Goal: Information Seeking & Learning: Learn about a topic

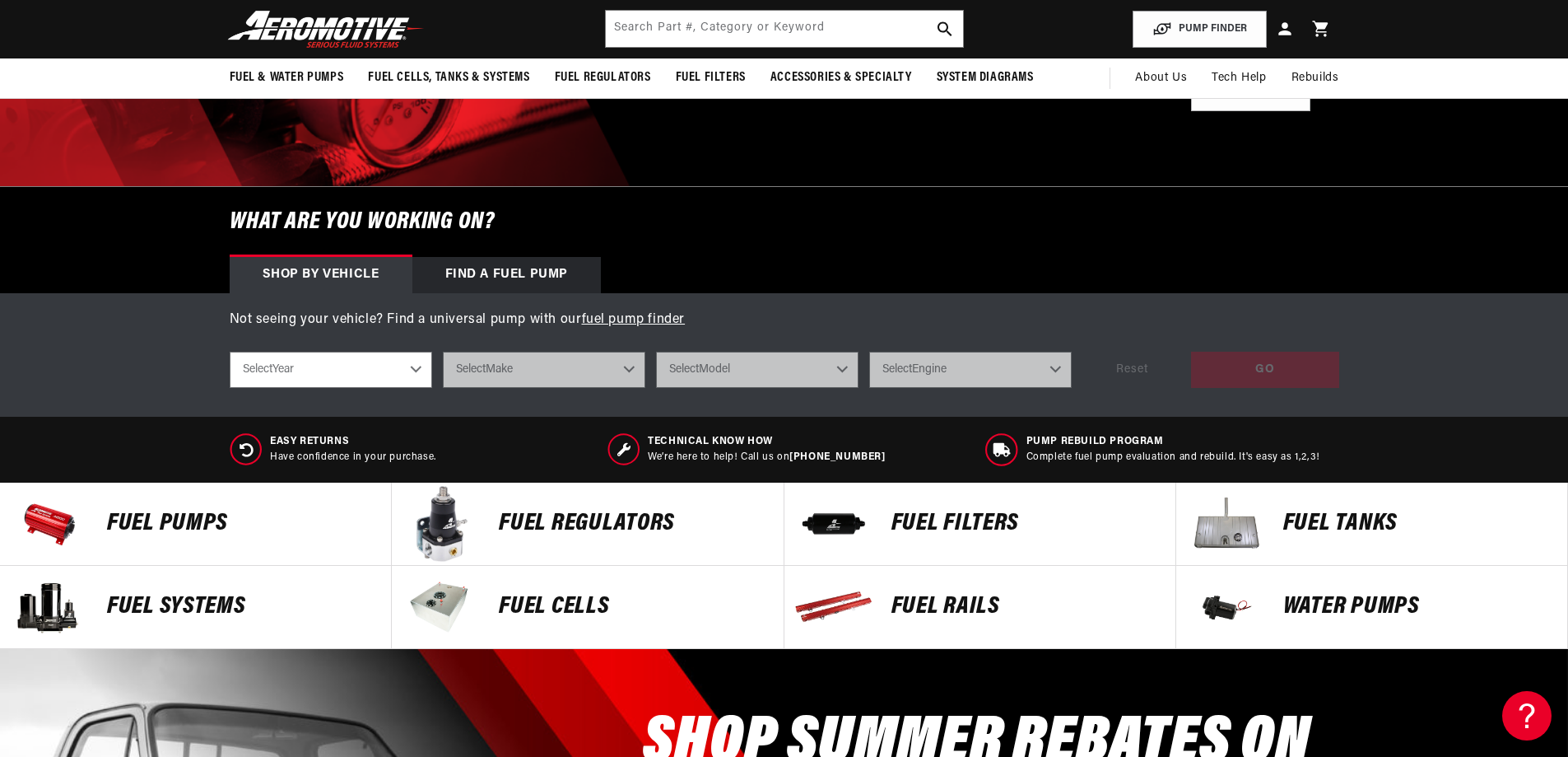
scroll to position [0, 1044]
click at [330, 373] on select "Select Year 2023 2022 2021 2020 2019 2018 2017 2016 2015 2014 2013 2012 2011 20…" at bounding box center [330, 370] width 202 height 36
select select "1997"
click at [229, 352] on select "Select Year 2023 2022 2021 2020 2019 2018 2017 2016 2015 2014 2013 2012 2011 20…" at bounding box center [330, 370] width 202 height 36
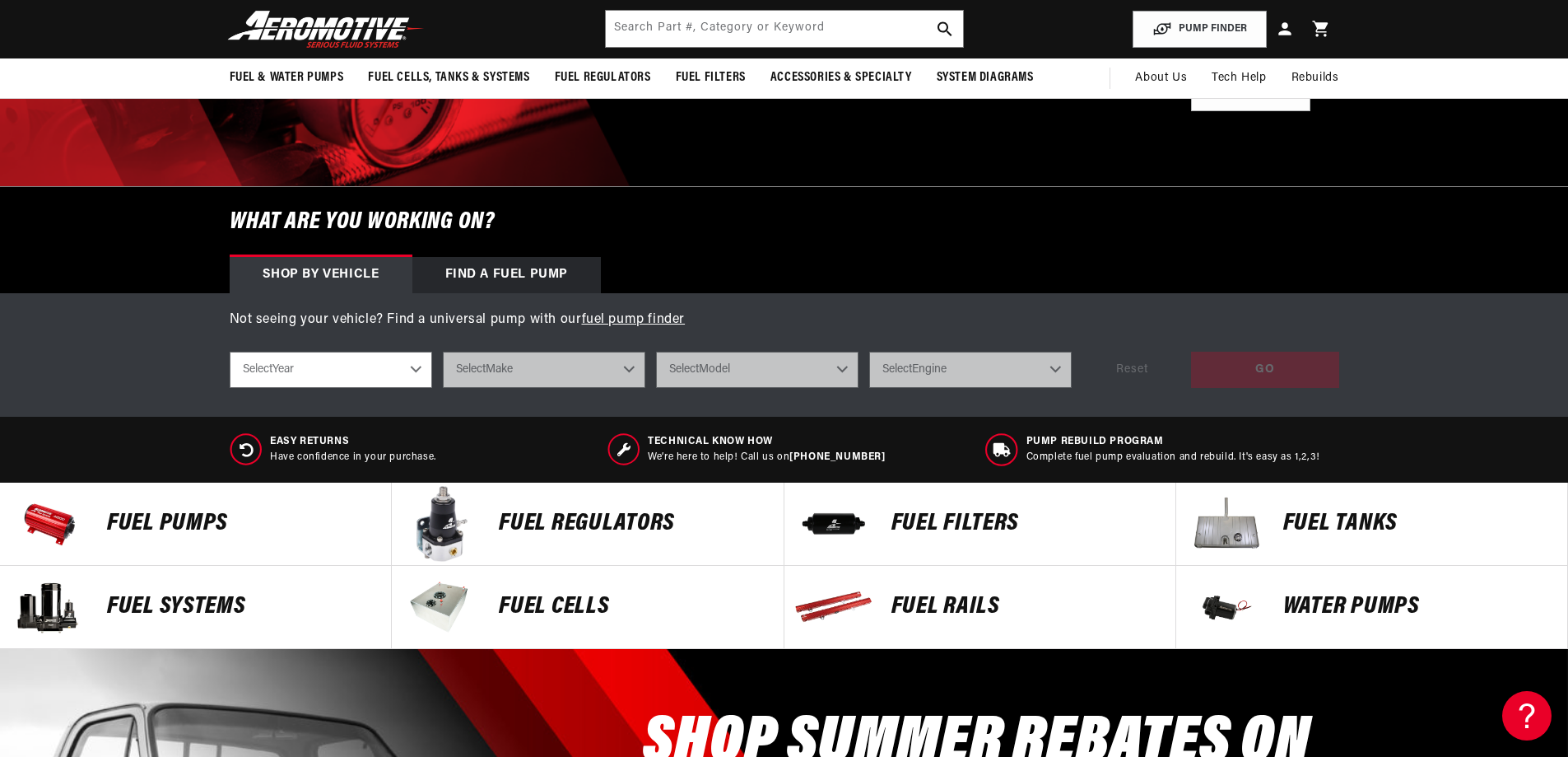
select select "1997"
click at [534, 359] on select "Select Make Acura Buick Chevrolet Eagle Ford GMC Honda Hyundai Jeep Lexus Linco…" at bounding box center [544, 370] width 202 height 36
select select "Ford"
click at [443, 352] on select "Select Make Acura Buick Chevrolet Eagle Ford GMC Honda Hyundai Jeep Lexus Linco…" at bounding box center [544, 370] width 202 height 36
select select "Ford"
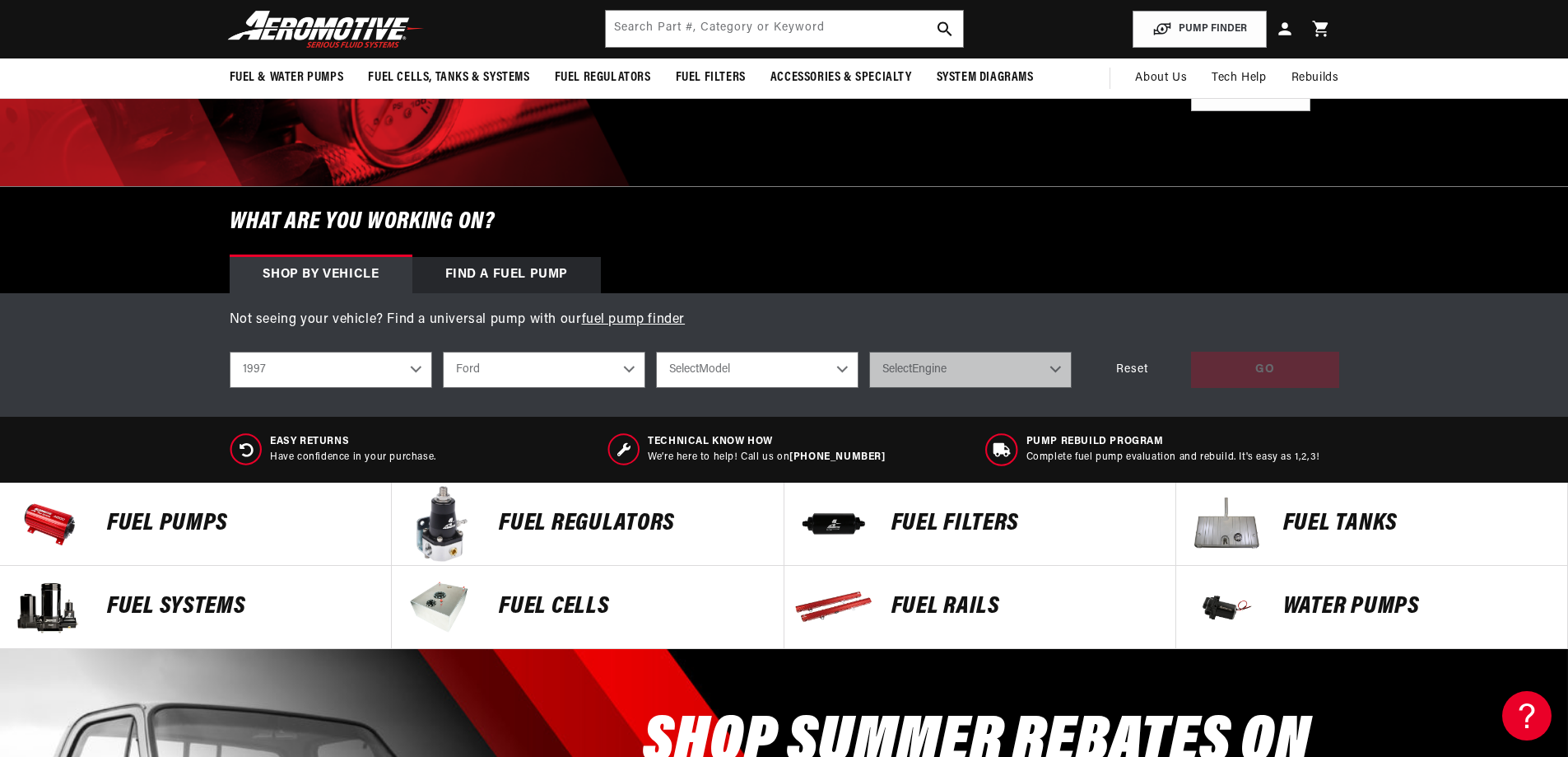
click at [727, 383] on select "Select Model Expedition F-150 F-250 Mustang Probe" at bounding box center [757, 370] width 202 height 36
select select "F-250"
click at [656, 352] on select "Select Model Expedition F-150 F-250 Mustang Probe" at bounding box center [757, 370] width 202 height 36
select select "F-250"
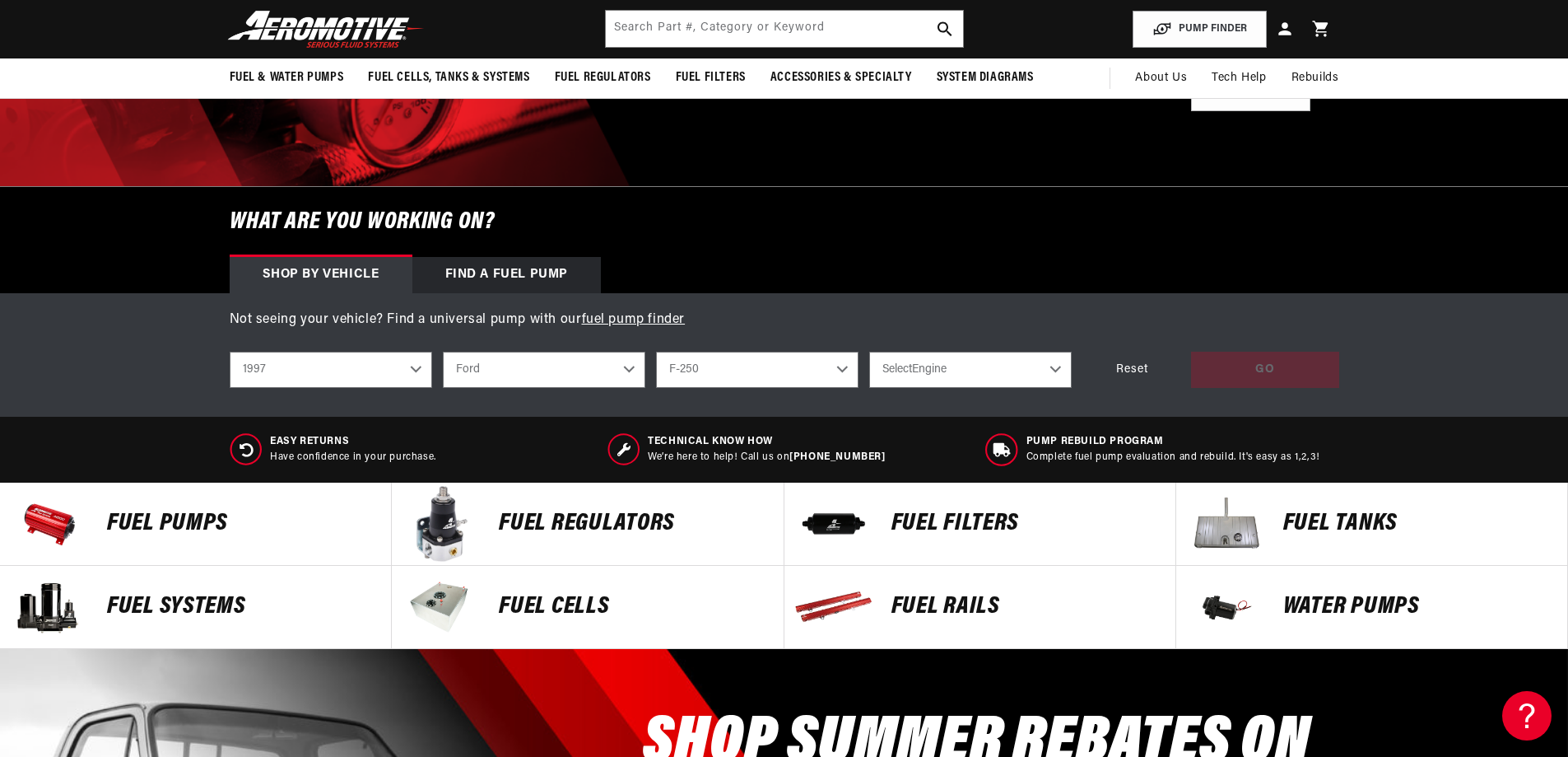
click at [912, 379] on select "Select Engine 4.6L 5.4L 5.8L" at bounding box center [970, 370] width 202 height 36
select select "5.8L"
click at [869, 352] on select "Select Engine 4.6L 5.4L 5.8L" at bounding box center [970, 370] width 202 height 36
click at [907, 373] on select "Select Engine 4.6L 5.4L 5.8L" at bounding box center [970, 370] width 202 height 36
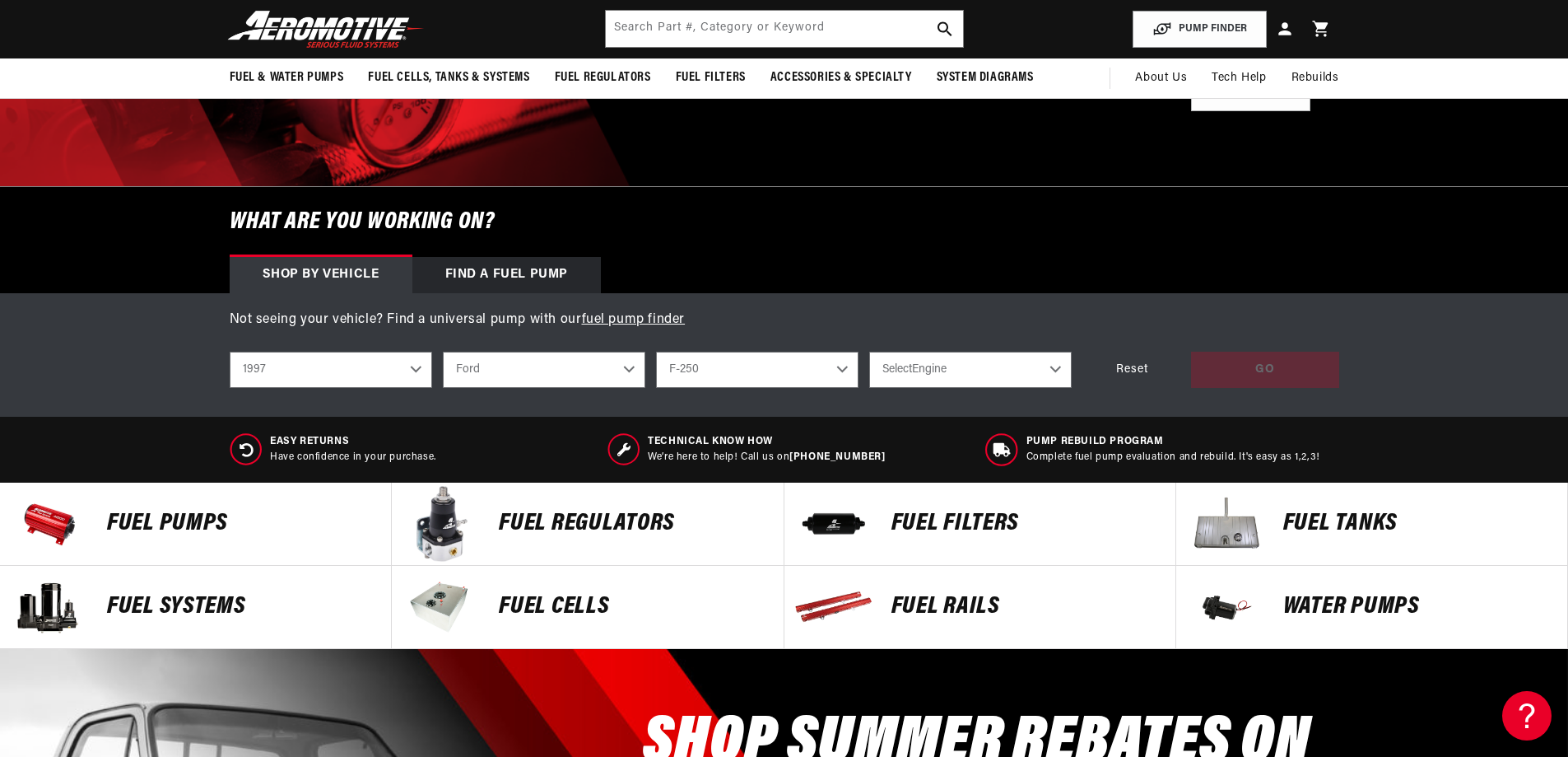
select select "5.8L"
click at [267, 372] on select "2023 2022 2021 2020 2019 2018 2017 2016 2015 2014 2013 2012 2011 2010 2009 2008…" at bounding box center [330, 370] width 202 height 36
click at [229, 352] on select "2023 2022 2021 2020 2019 2018 2017 2016 2015 2014 2013 2012 2011 2010 2009 2008…" at bounding box center [330, 370] width 202 height 36
select select "1996"
select select "Model"
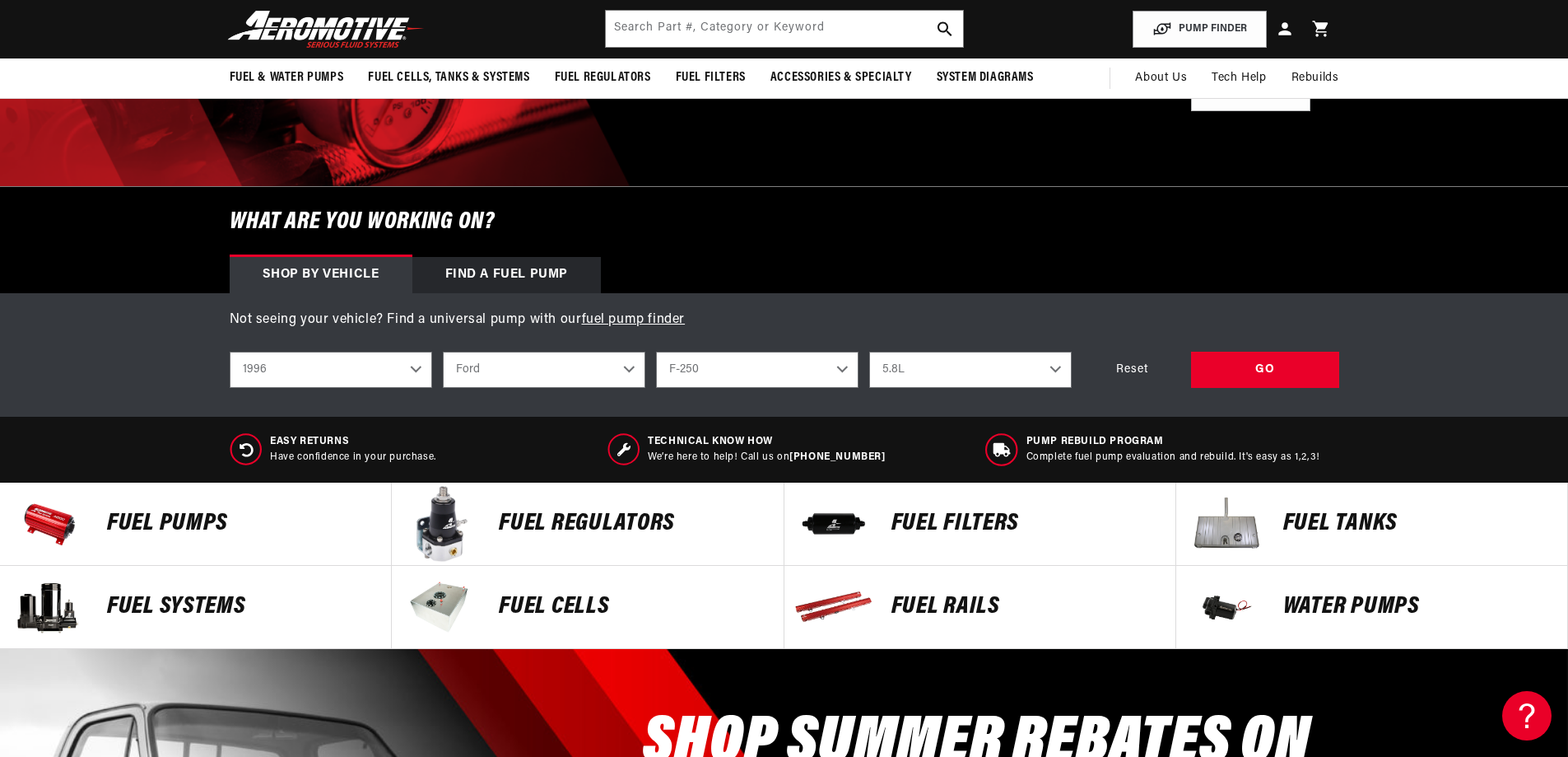
select select "Engine"
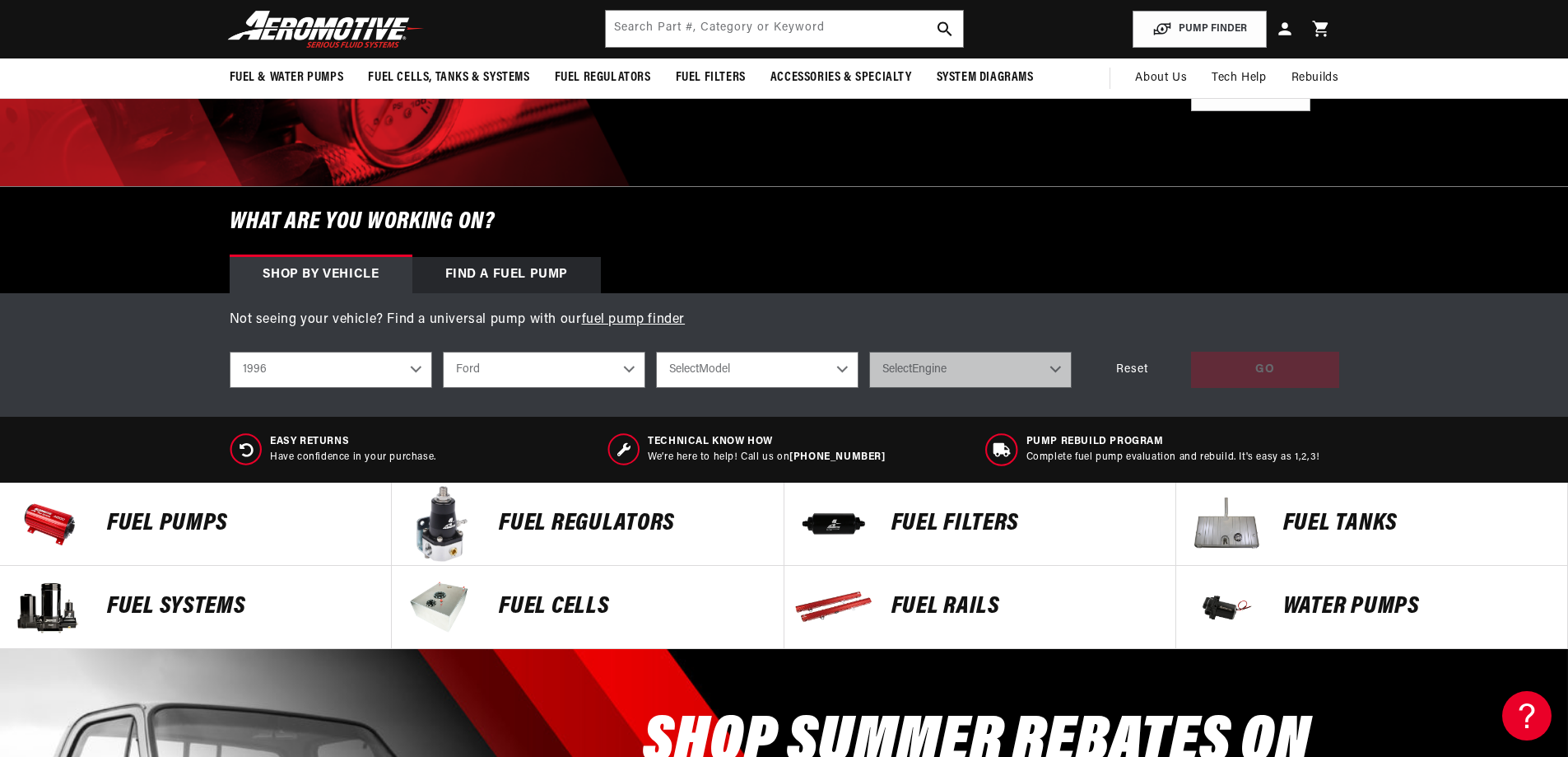
scroll to position [0, 1044]
click at [711, 364] on select "Select Model Mustang Probe" at bounding box center [757, 370] width 202 height 36
click at [820, 318] on p "Not seeing your vehicle? Find a universal pump with our fuel pump finder" at bounding box center [784, 320] width 1109 height 22
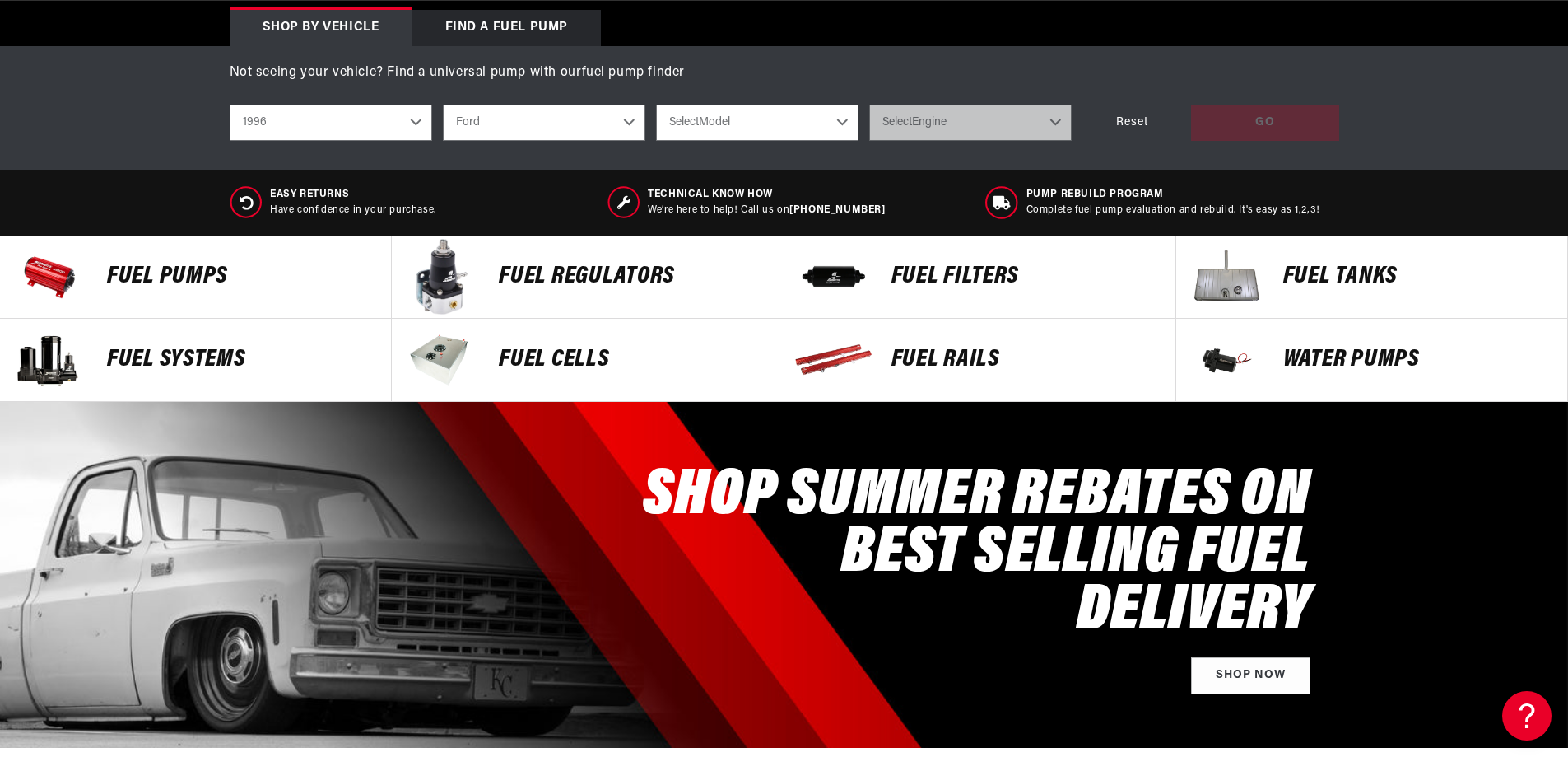
scroll to position [0, 2087]
click at [151, 276] on p "Fuel Pumps" at bounding box center [240, 277] width 267 height 24
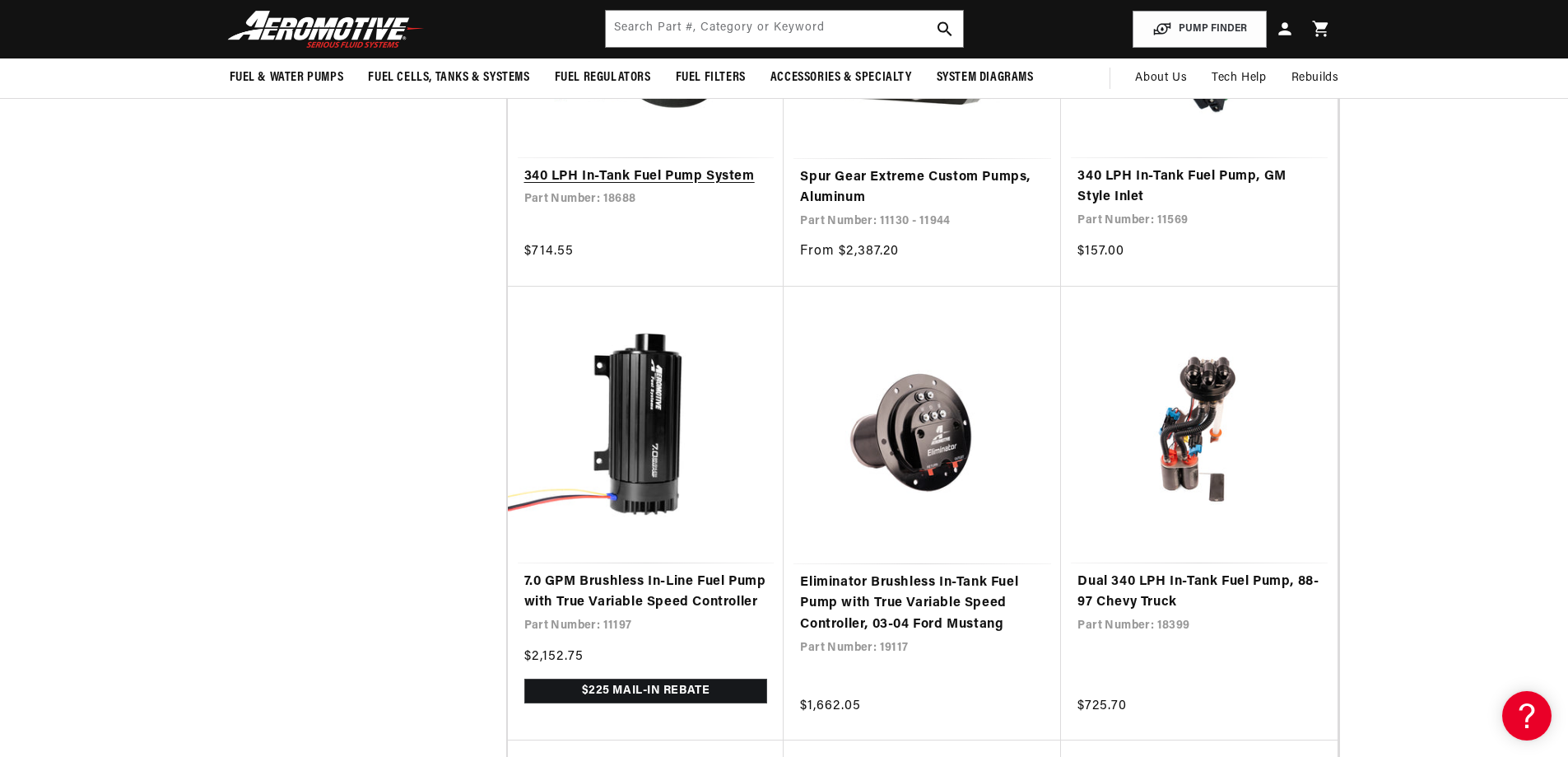
scroll to position [988, 0]
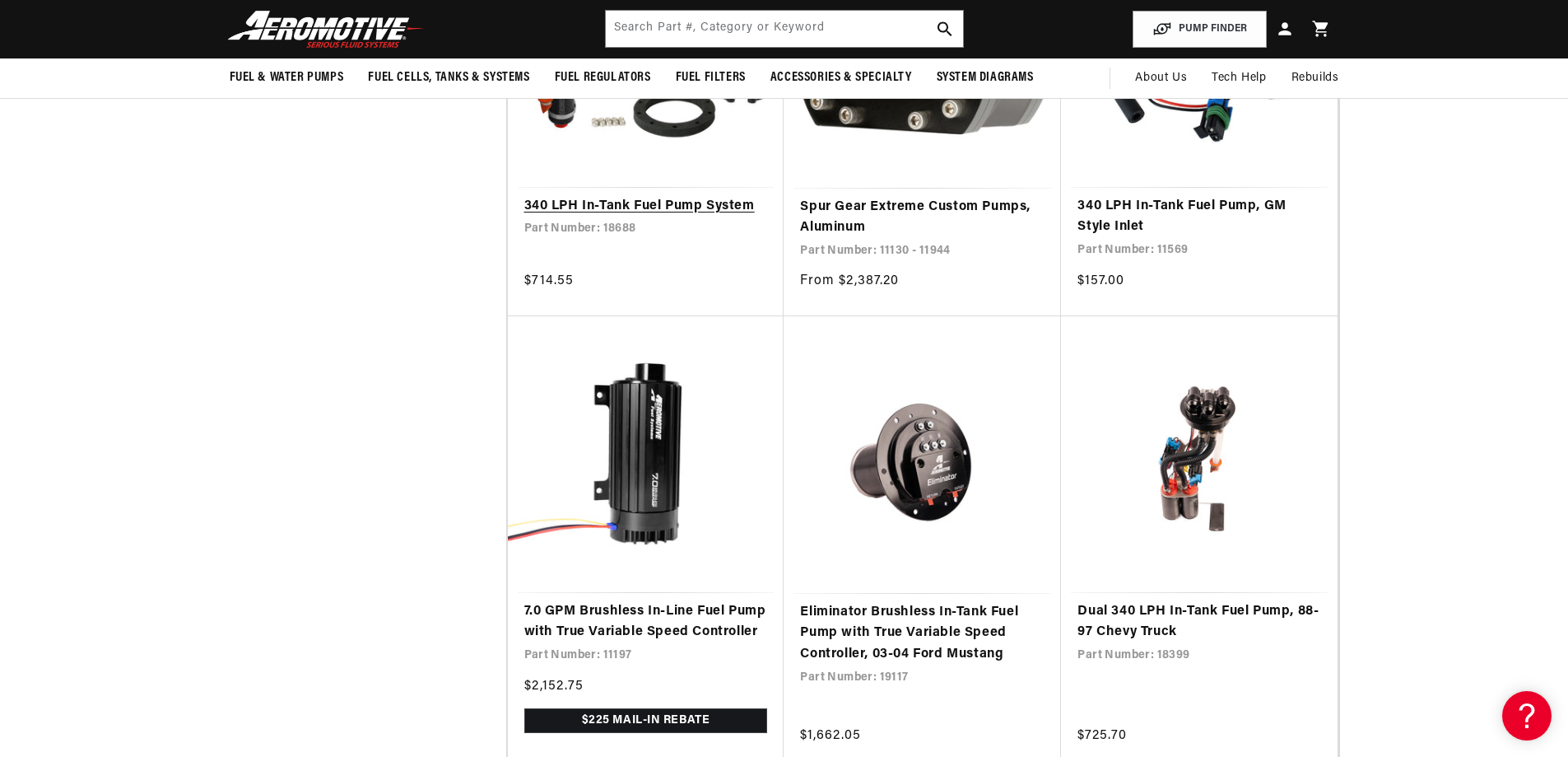
click at [611, 213] on link "340 LPH In-Tank Fuel Pump System" at bounding box center [646, 207] width 244 height 22
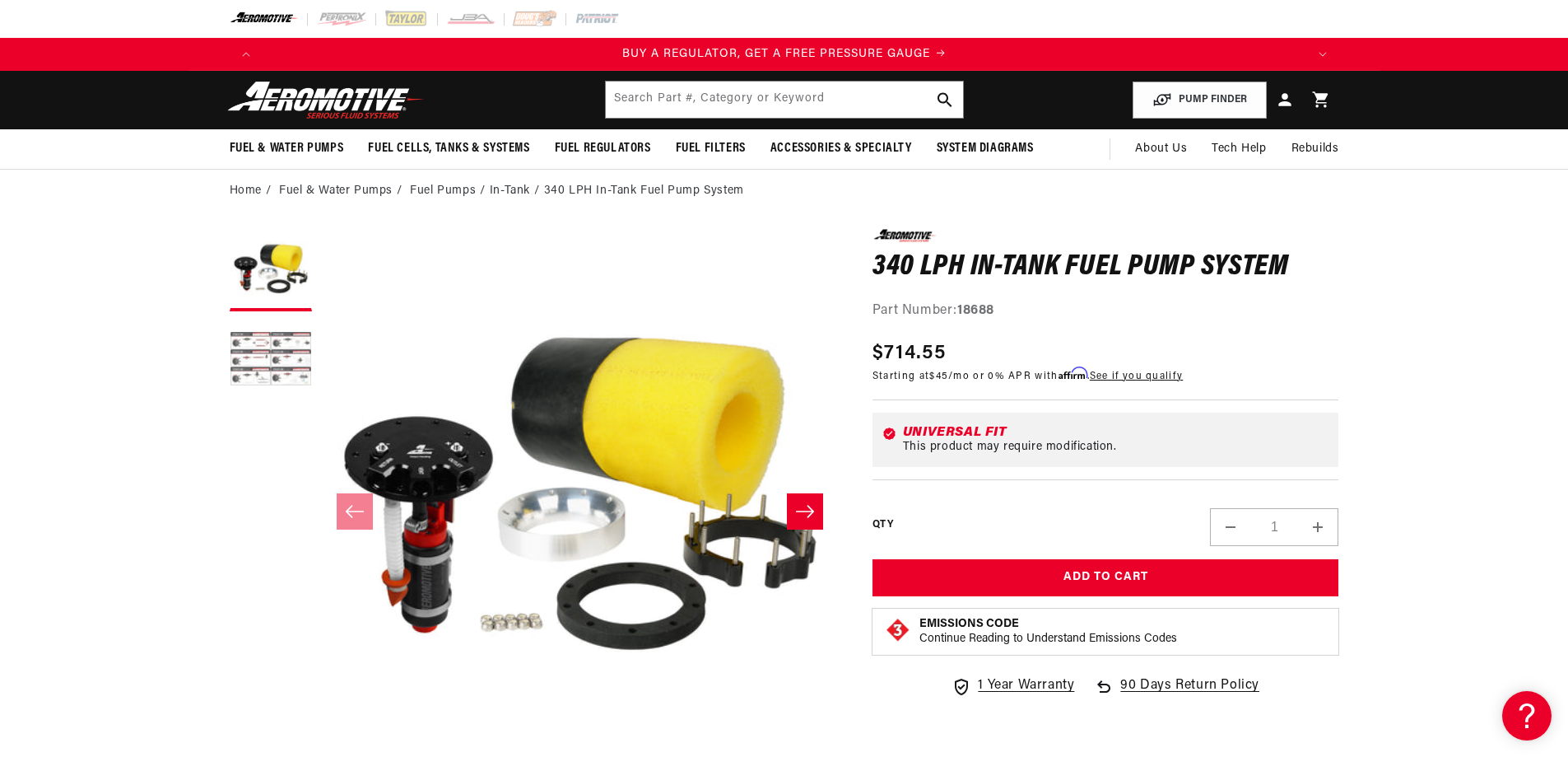
click at [301, 346] on button "Load image 2 in gallery view" at bounding box center [270, 360] width 82 height 82
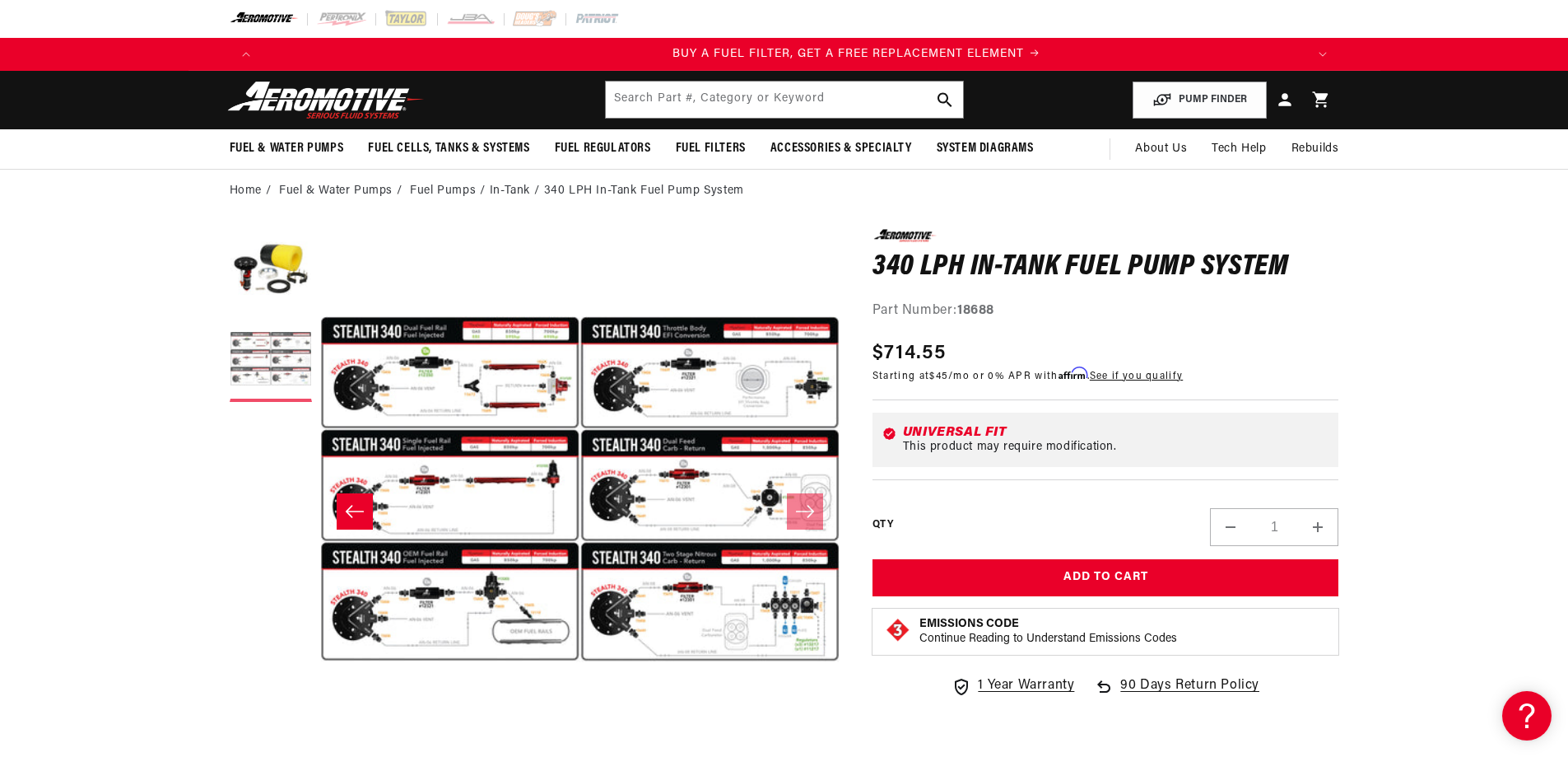
scroll to position [0, 1044]
click at [295, 286] on button "Load image 1 in gallery view" at bounding box center [270, 269] width 82 height 82
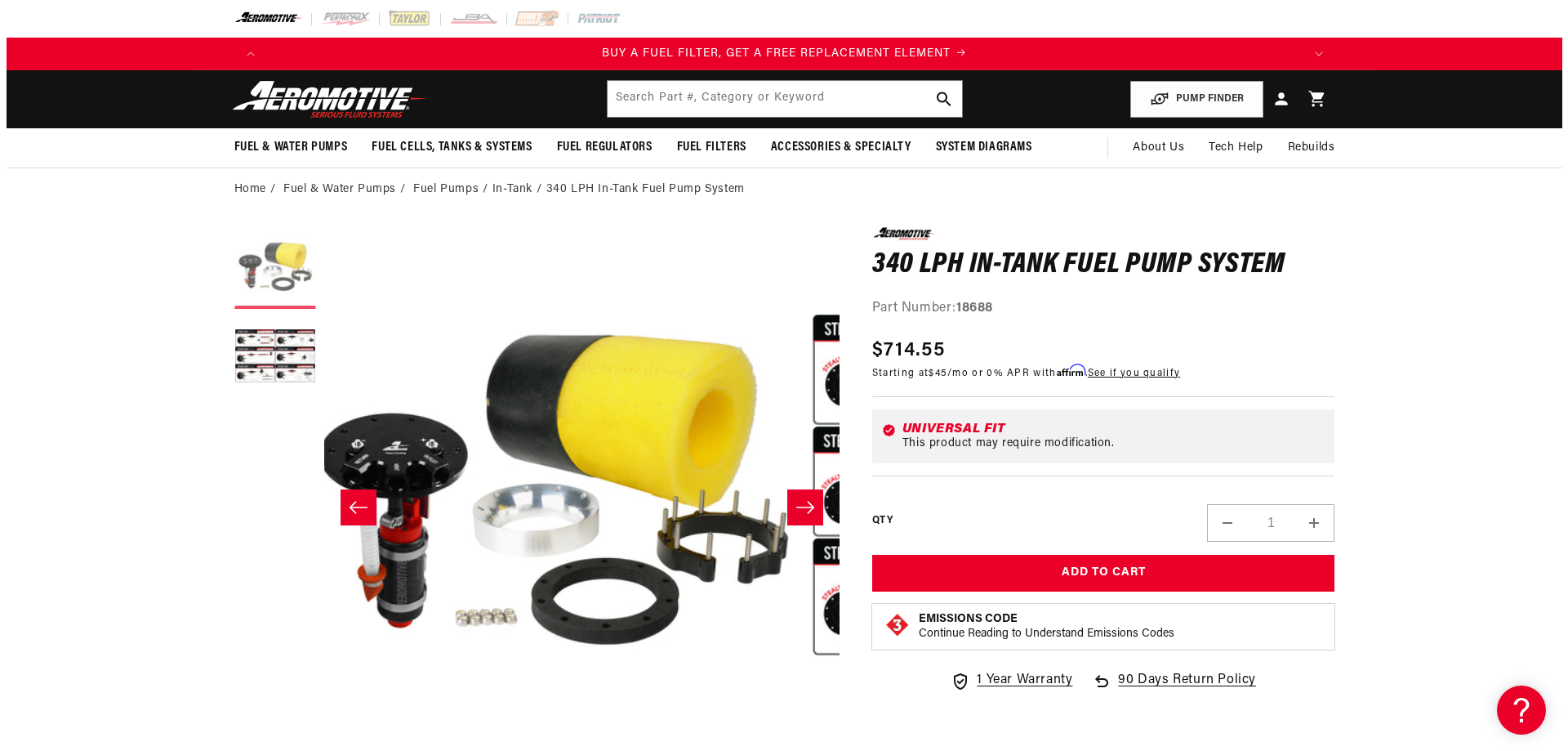
scroll to position [0, 0]
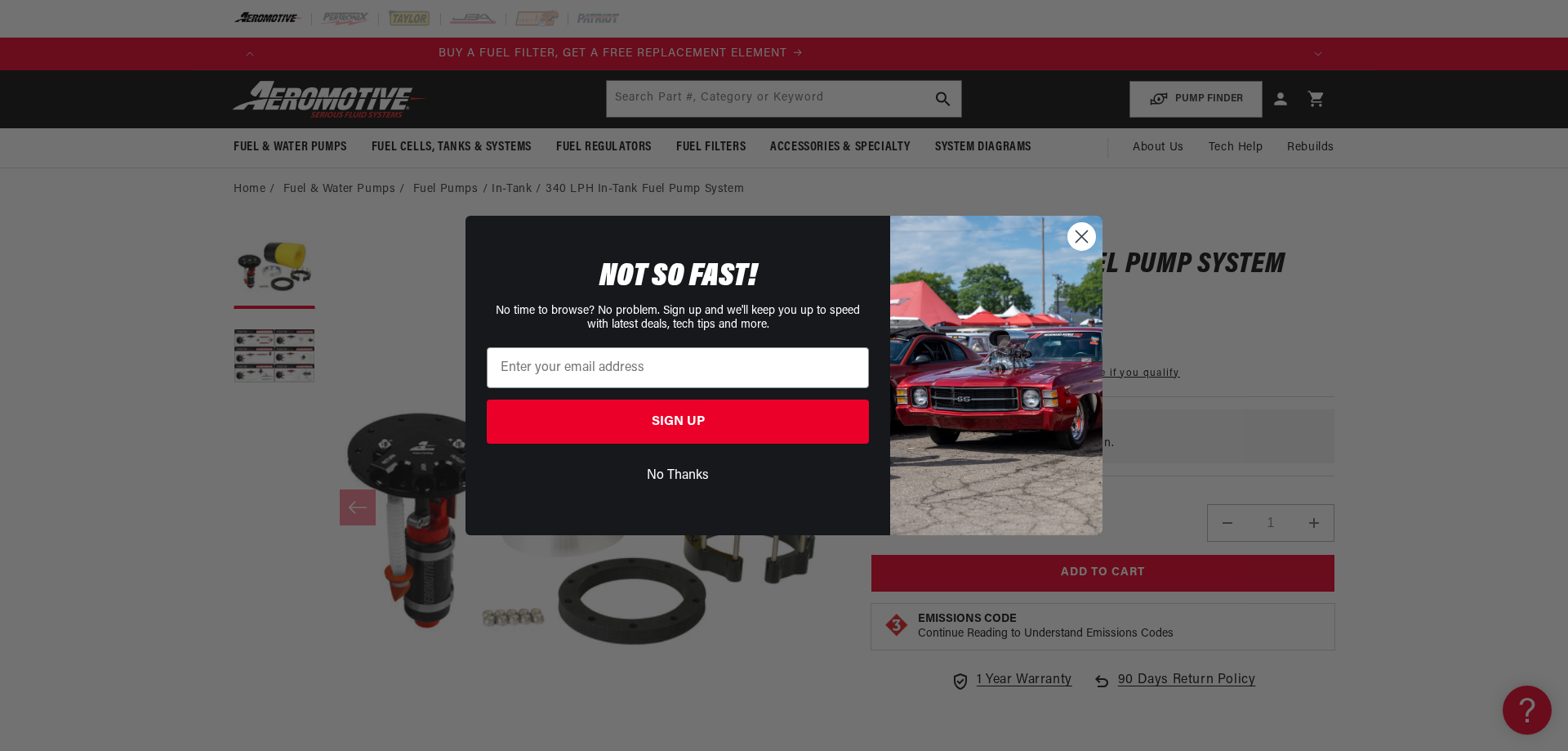
drag, startPoint x: 1072, startPoint y: 235, endPoint x: 767, endPoint y: 109, distance: 330.0
click at [1063, 233] on div "Close dialog NOT SO FAST! No time to browse? No problem. Sign up and we'll keep…" at bounding box center [784, 375] width 637 height 318
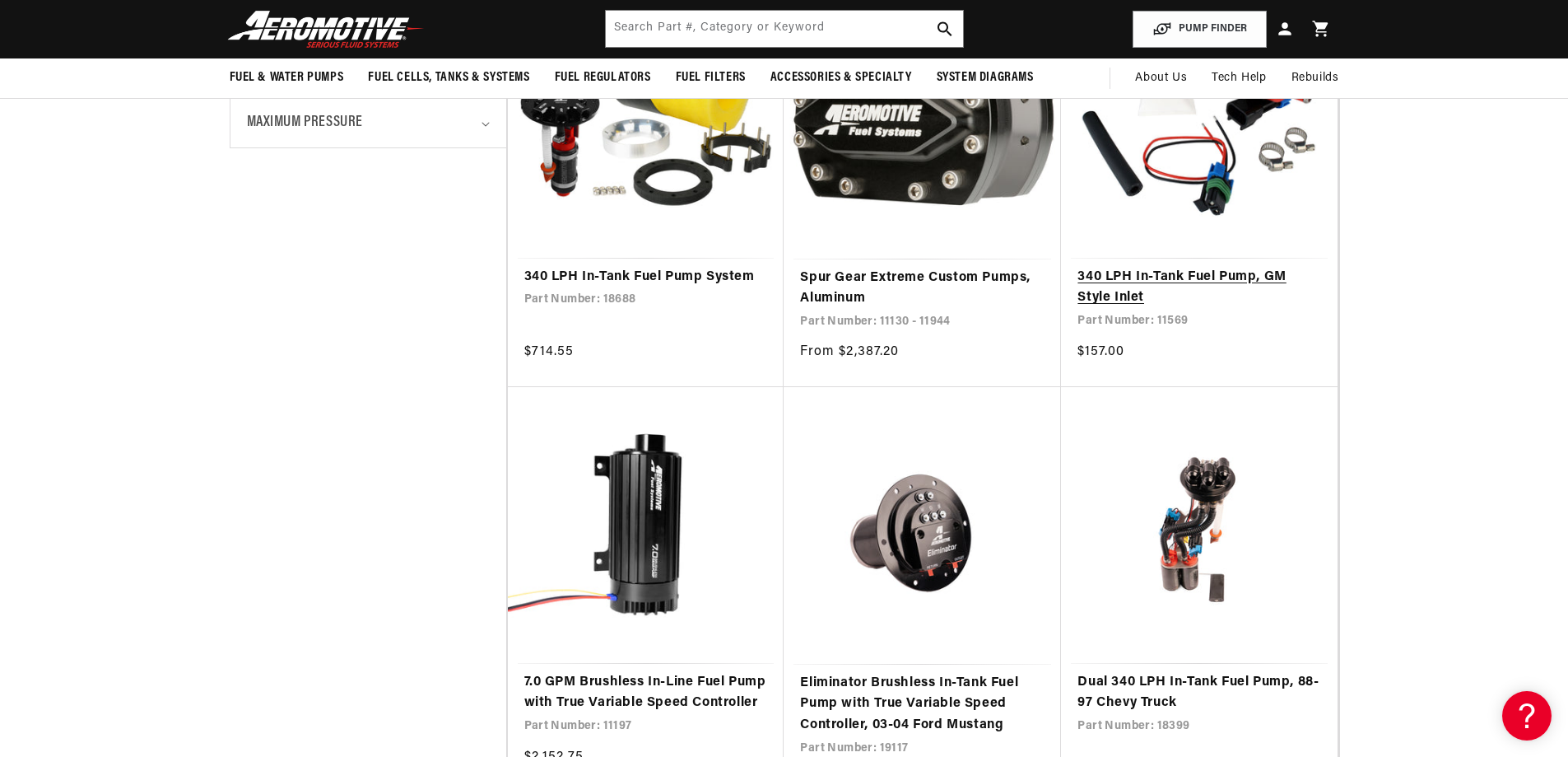
scroll to position [906, 0]
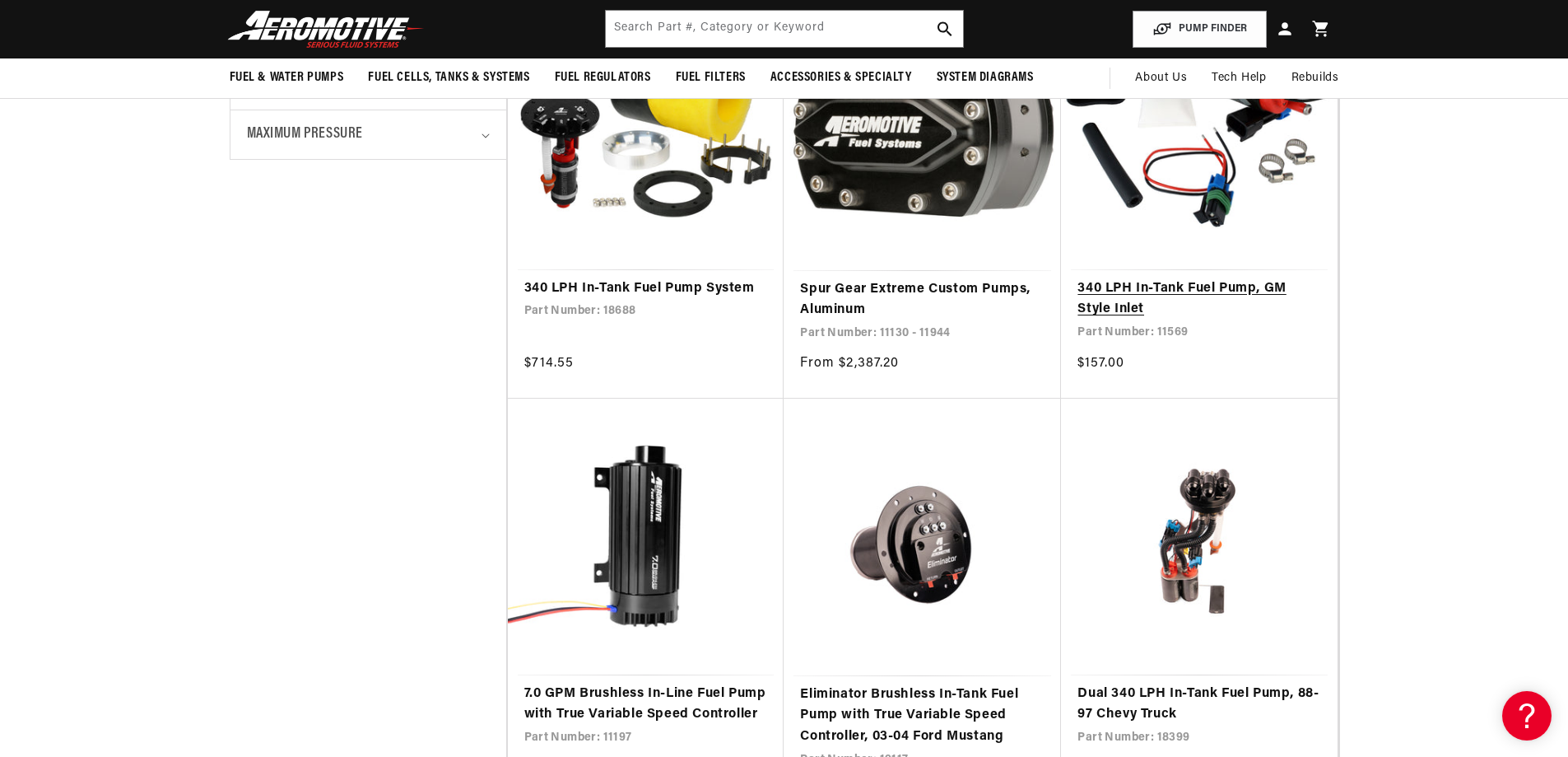
click at [1122, 288] on link "340 LPH In-Tank Fuel Pump, GM Style Inlet" at bounding box center [1199, 299] width 244 height 42
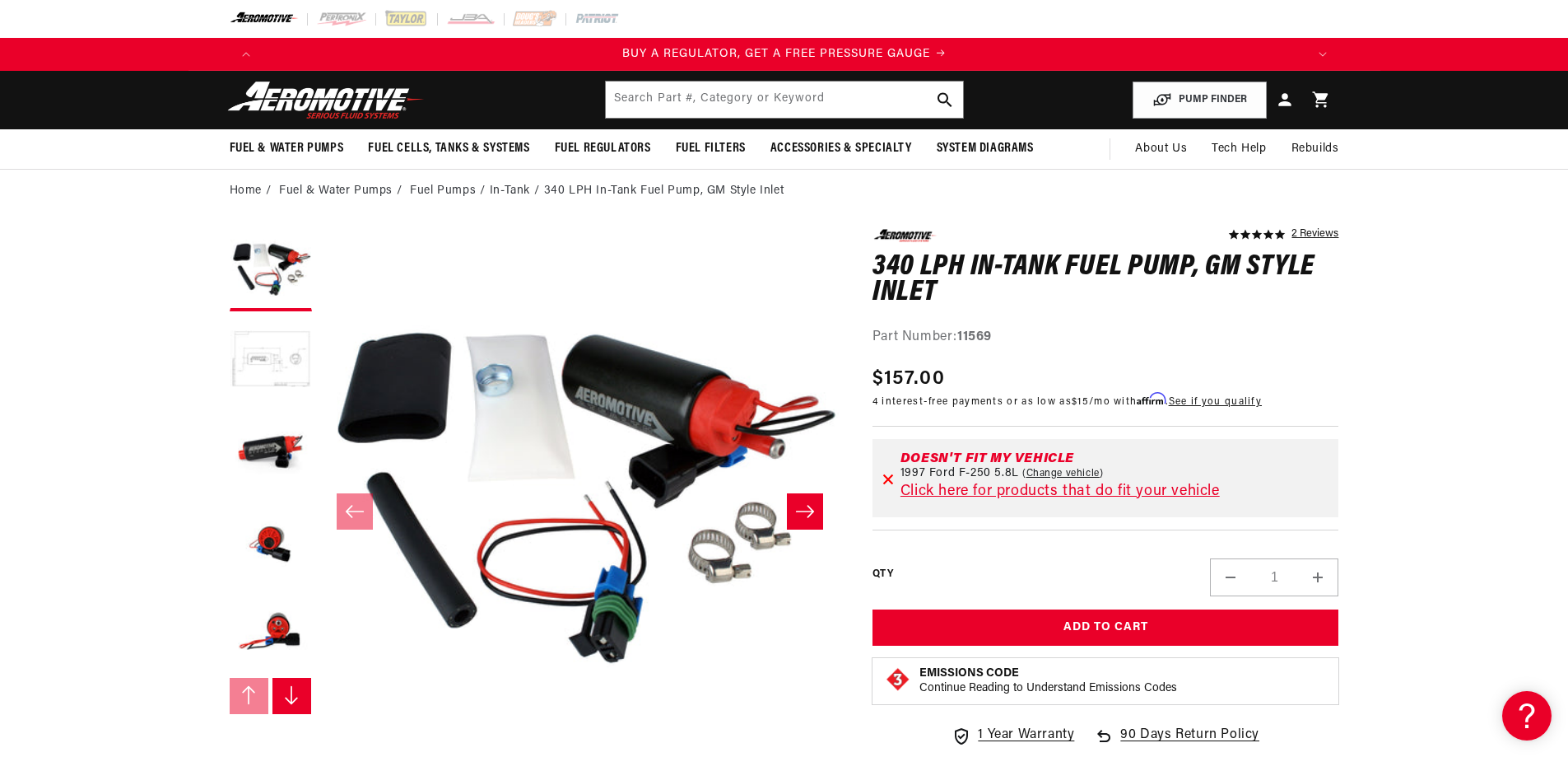
click at [268, 343] on button "Load image 2 in gallery view" at bounding box center [270, 360] width 82 height 82
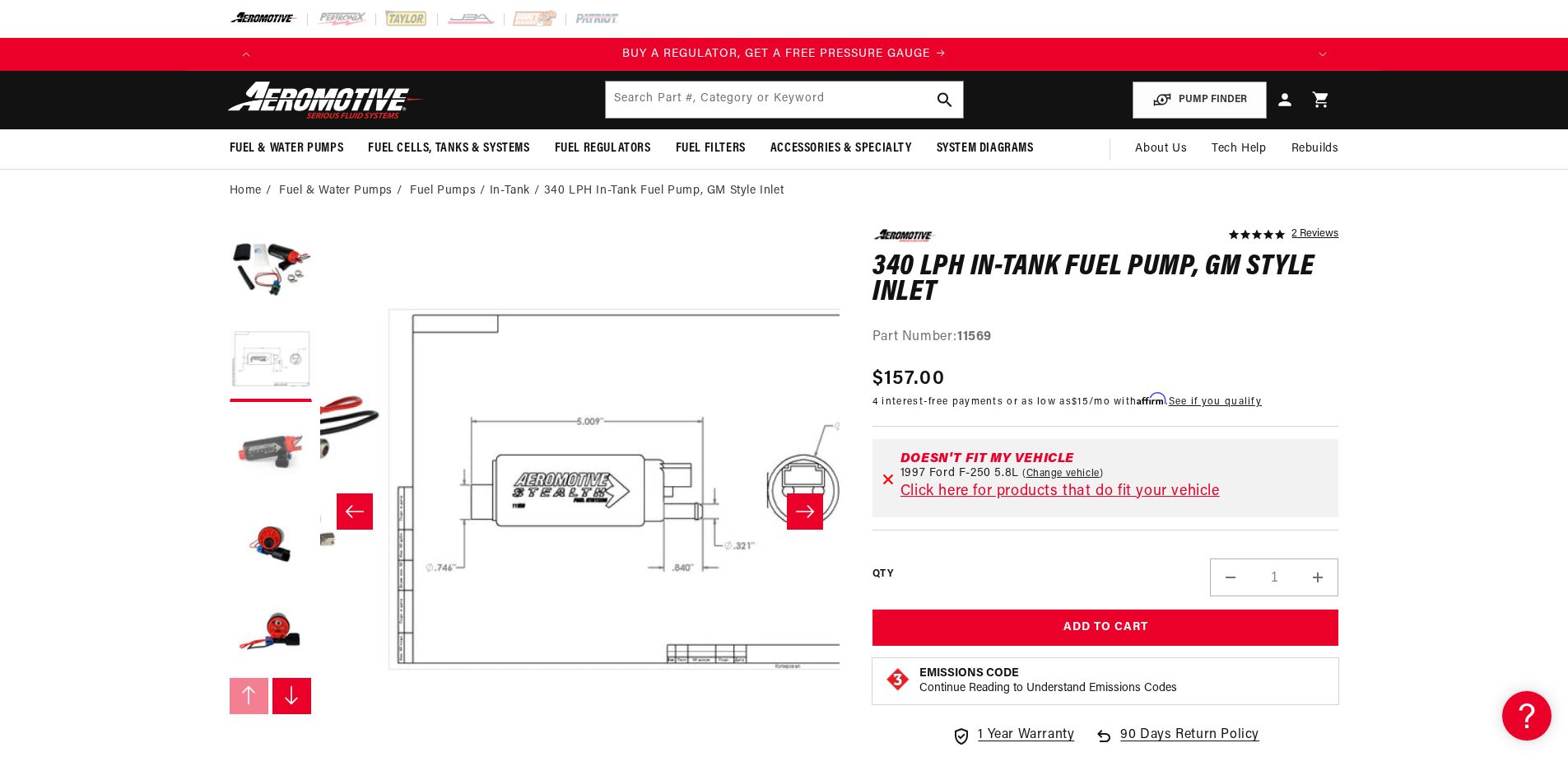
scroll to position [0, 519]
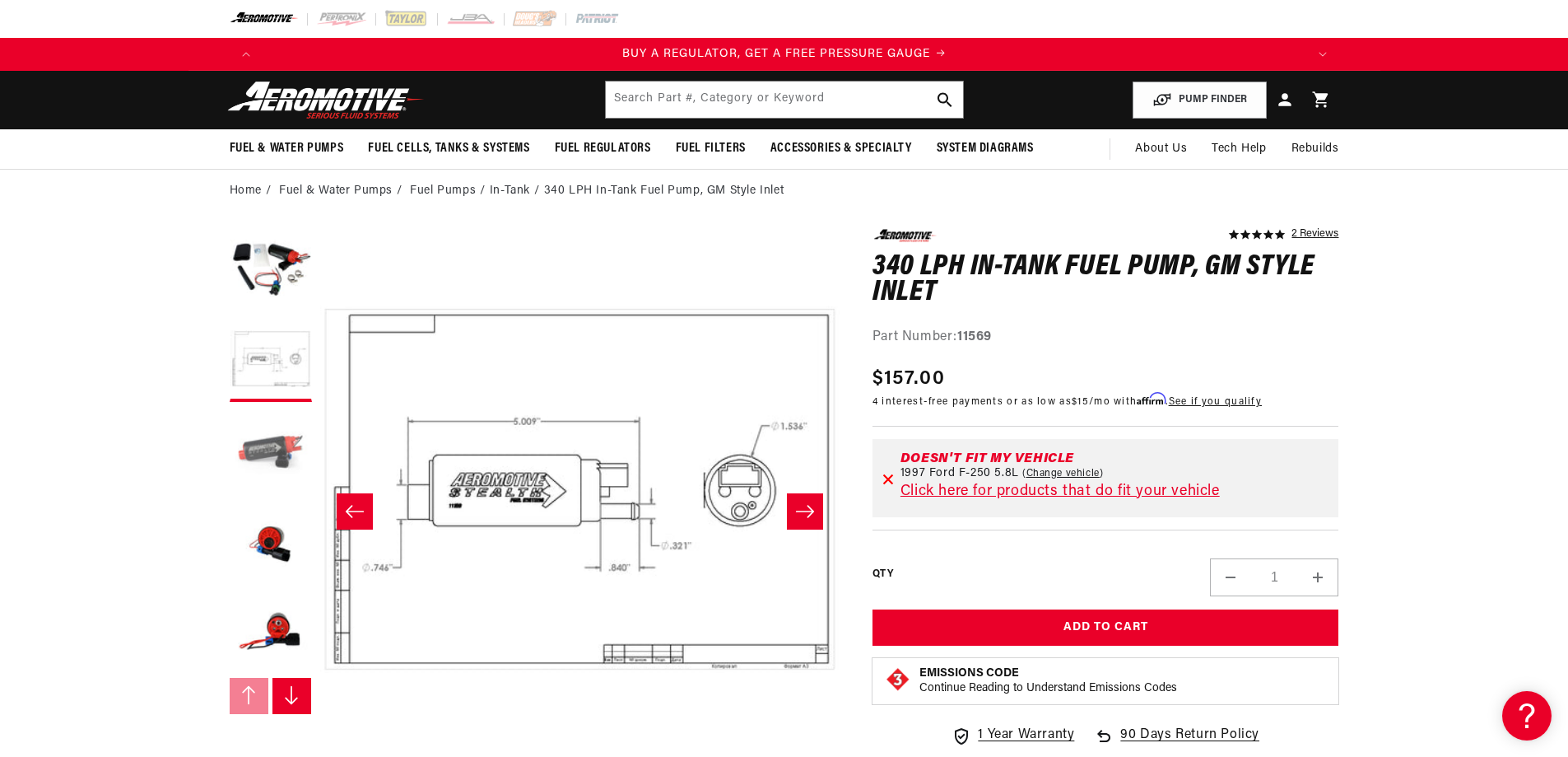
click at [279, 412] on button "Load image 3 in gallery view" at bounding box center [270, 451] width 82 height 82
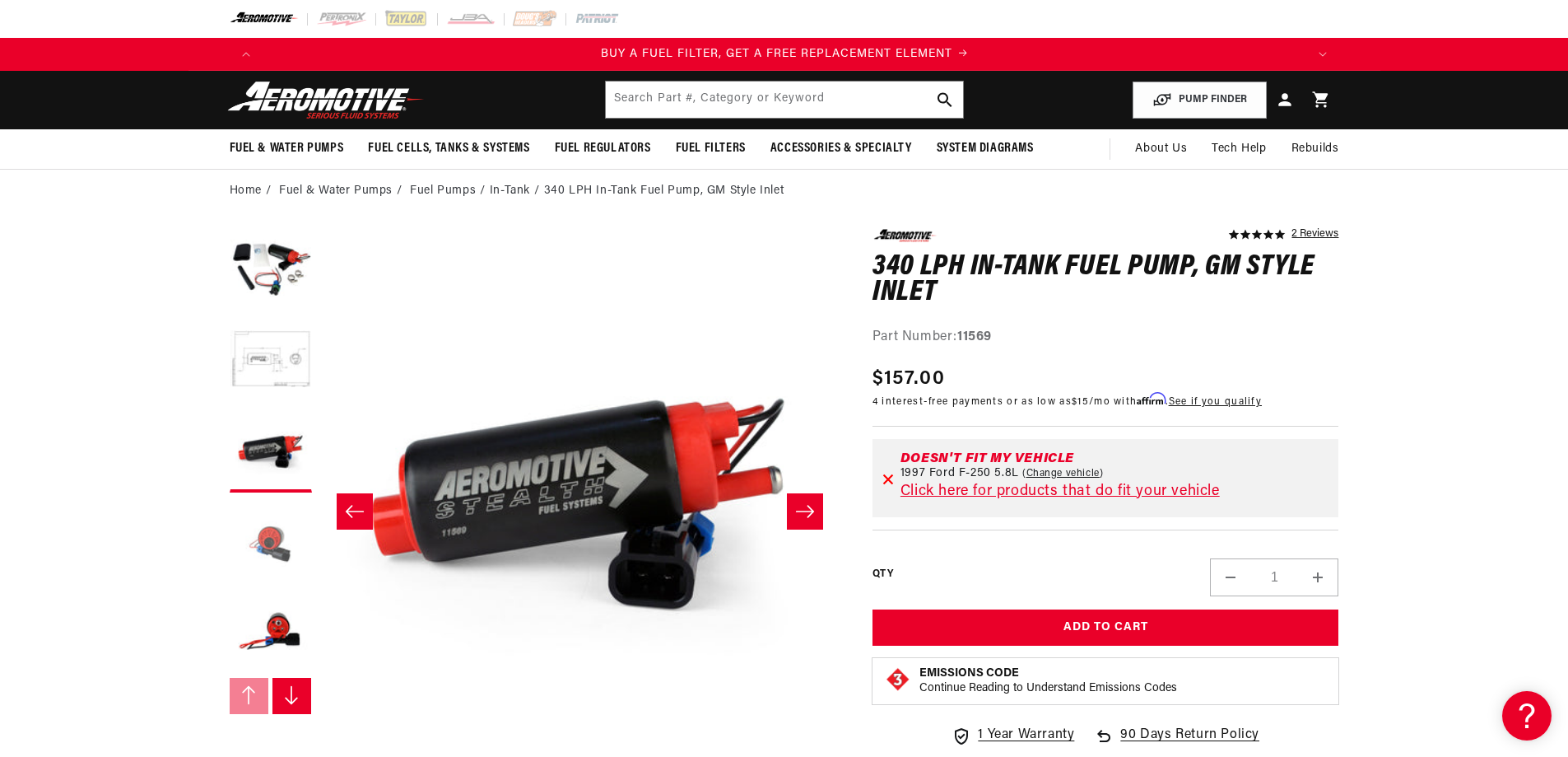
scroll to position [0, 1044]
click at [257, 535] on button "Load image 4 in gallery view" at bounding box center [270, 541] width 82 height 82
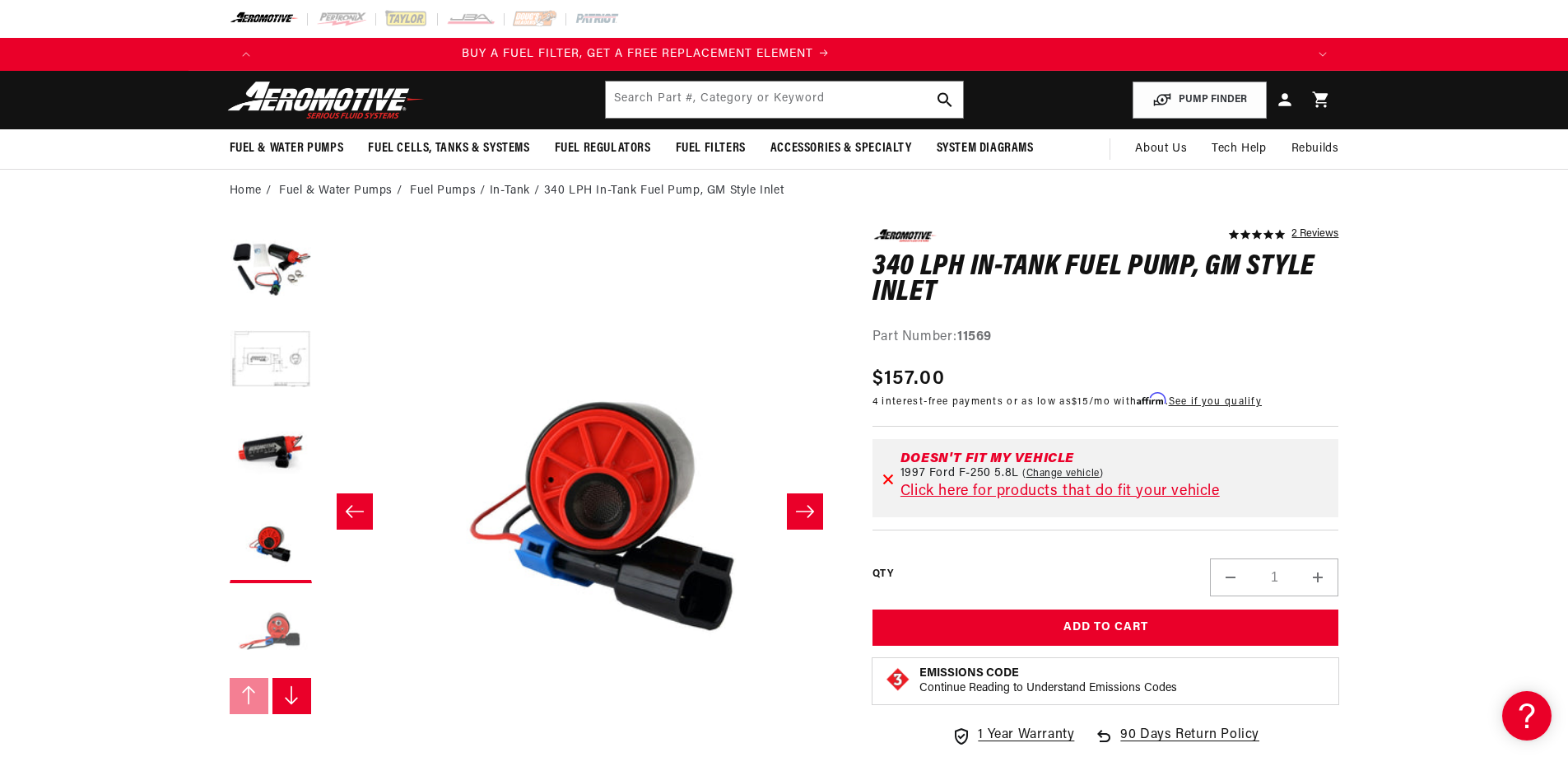
scroll to position [0, 1559]
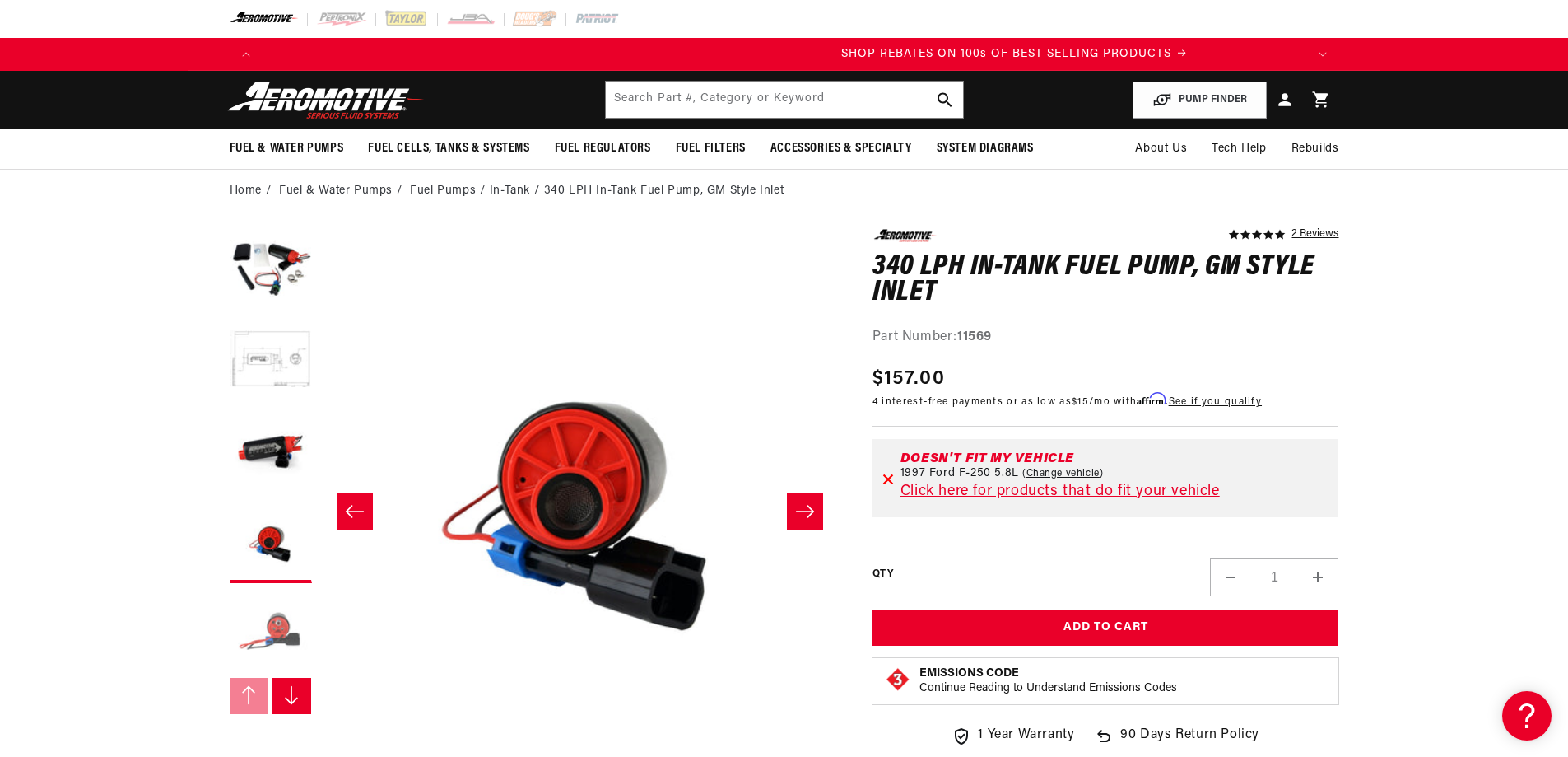
click at [295, 627] on button "Load image 5 in gallery view" at bounding box center [270, 632] width 82 height 82
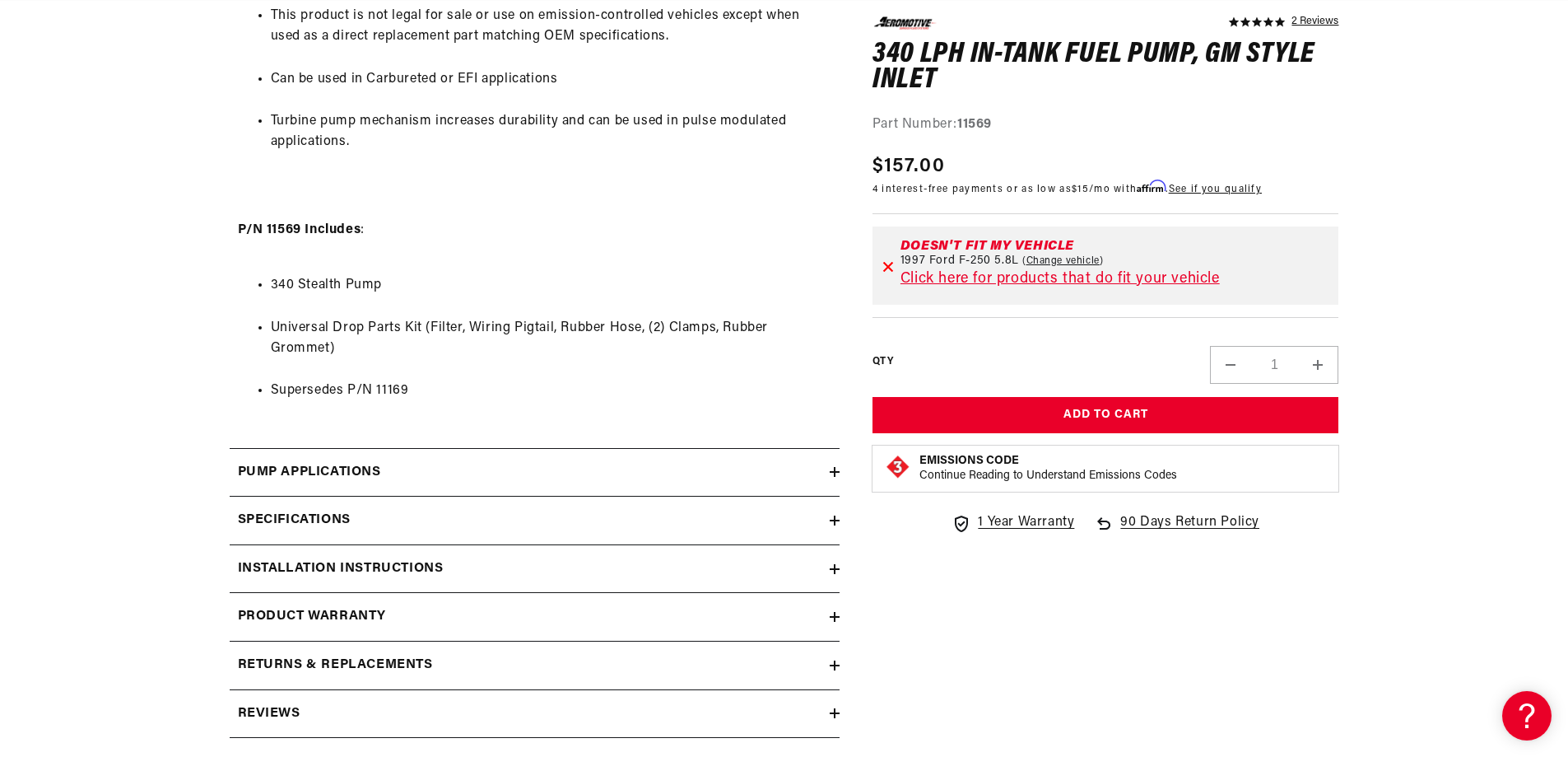
scroll to position [1482, 0]
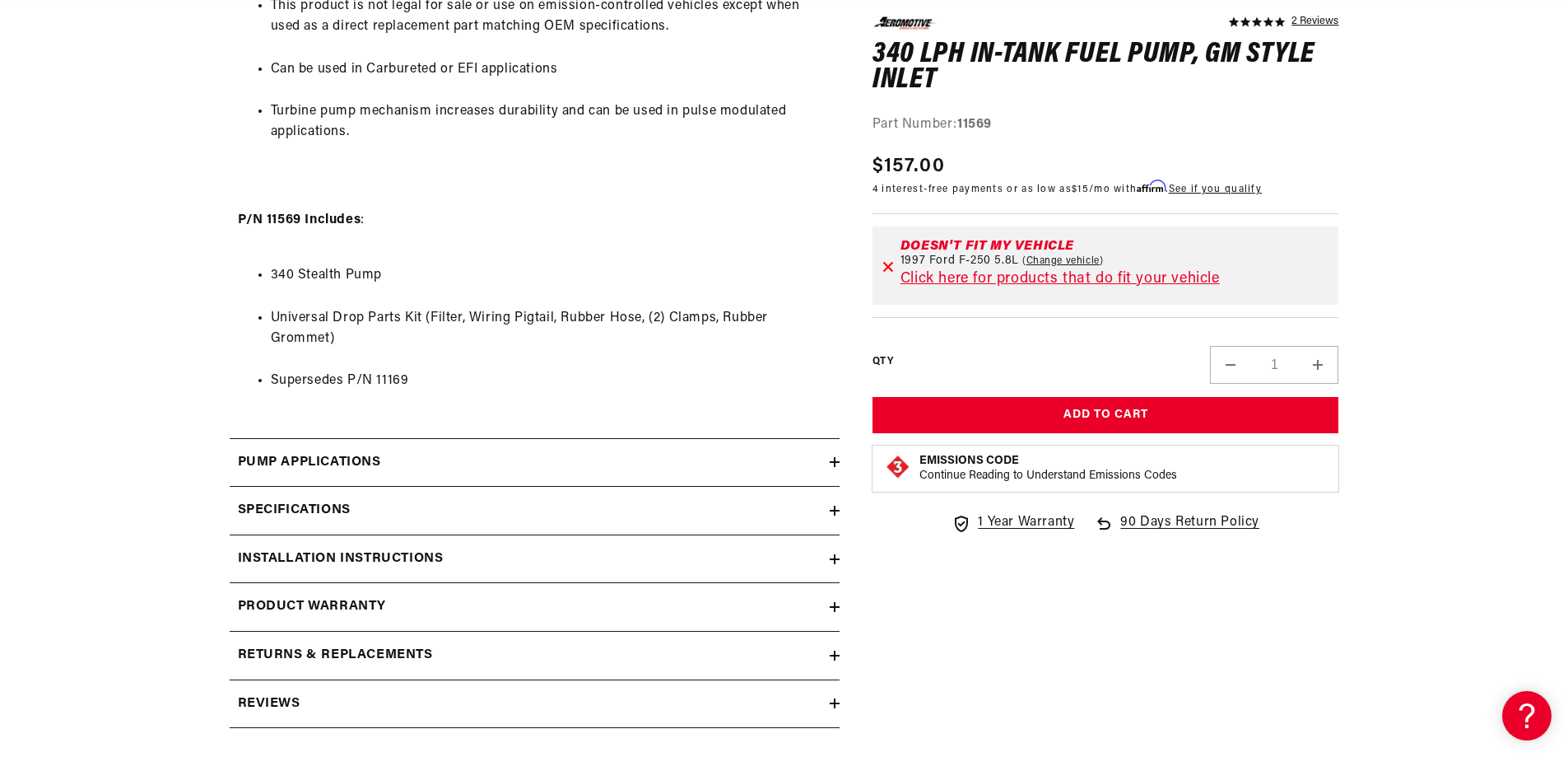
click at [344, 507] on h2 "Specifications" at bounding box center [294, 510] width 112 height 22
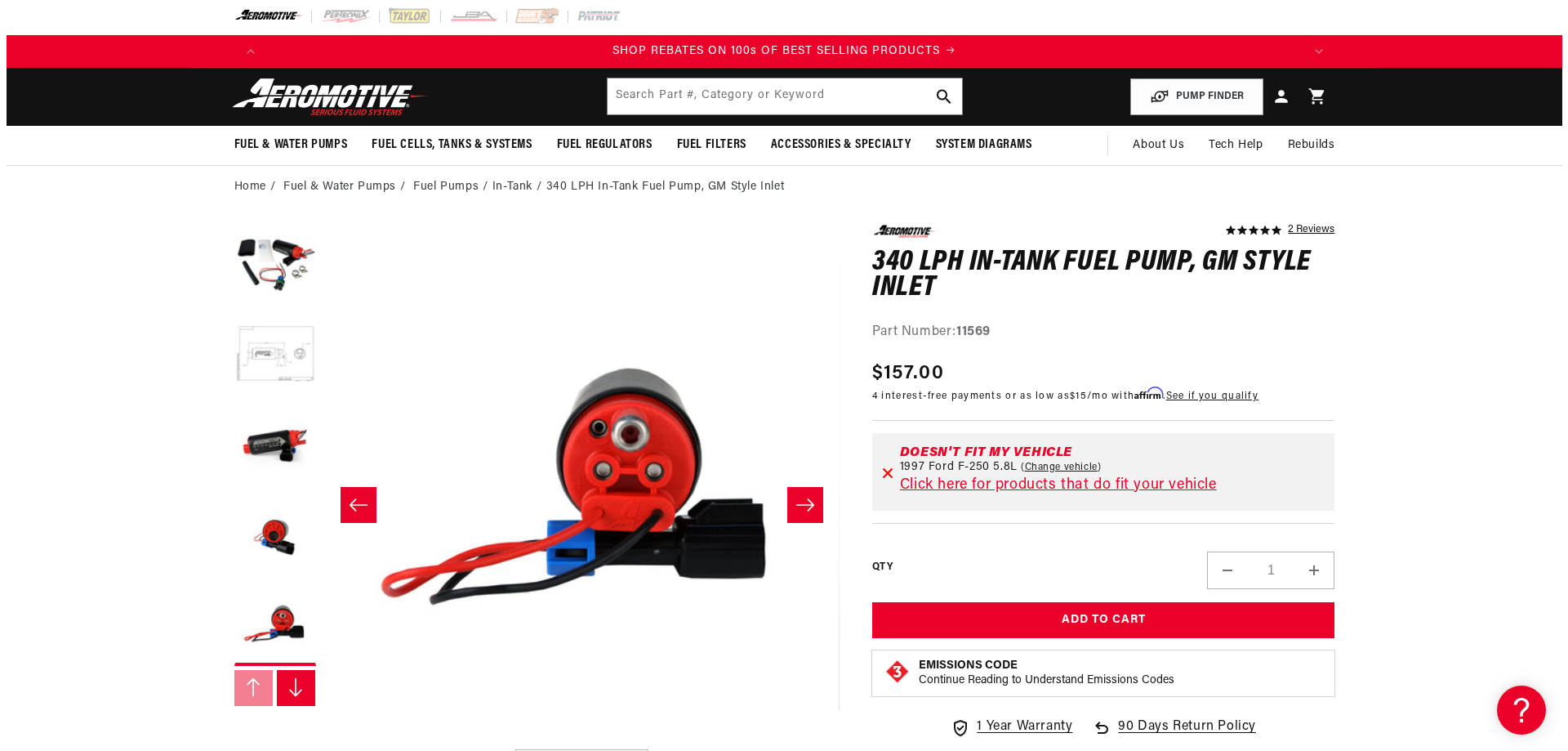
scroll to position [0, 0]
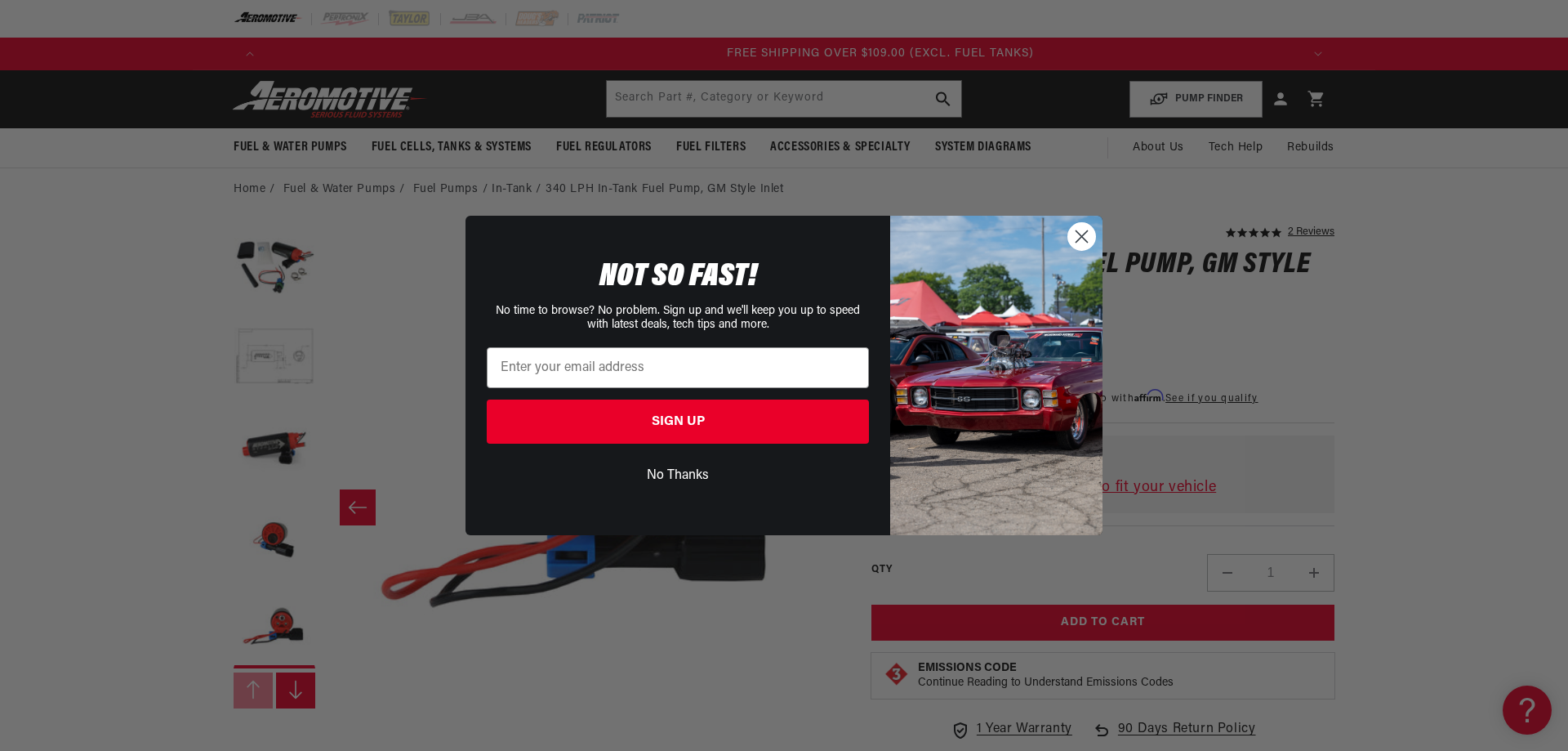
click at [1085, 237] on circle "Close dialog" at bounding box center [1082, 237] width 27 height 27
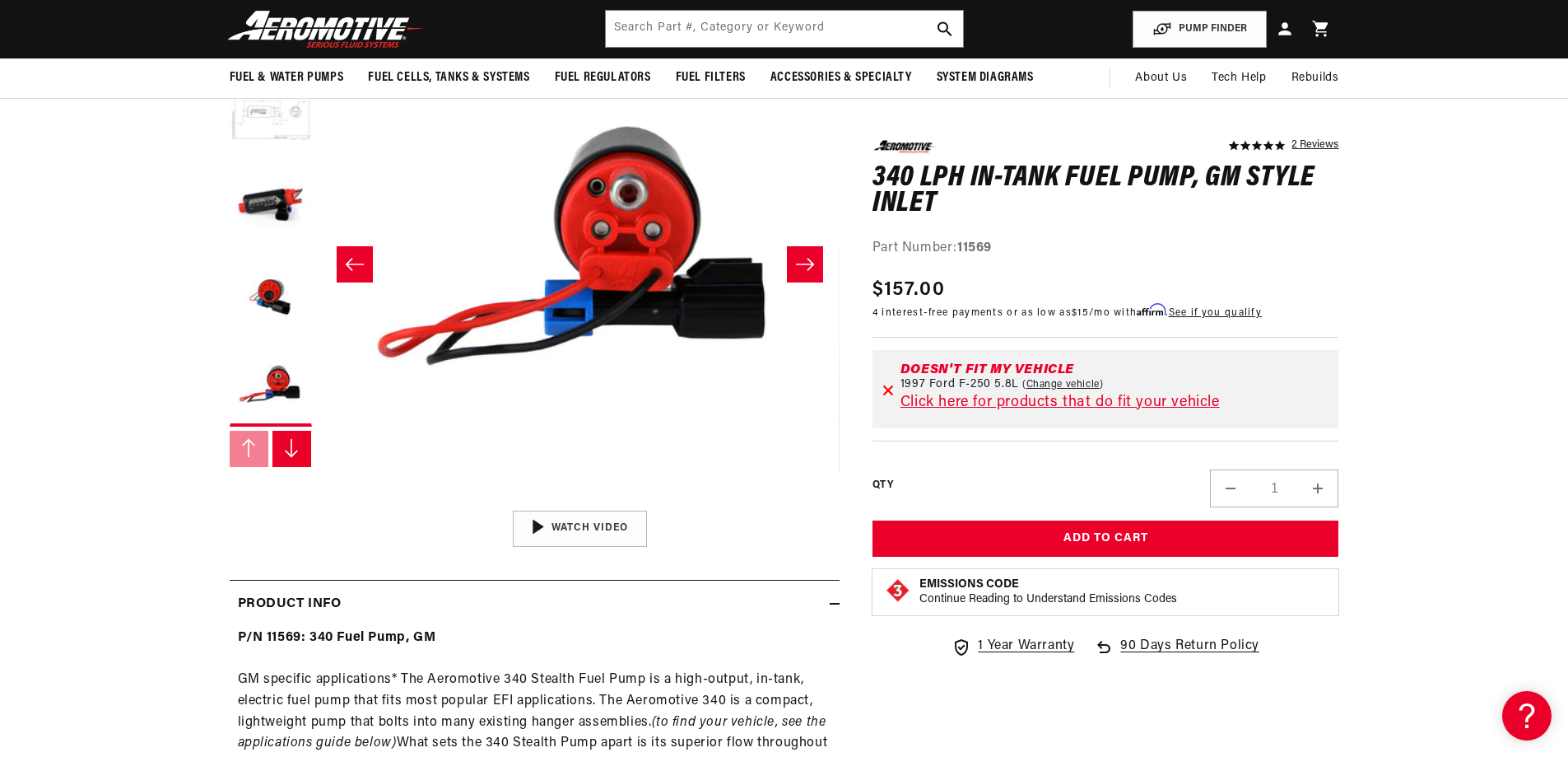
click at [288, 130] on button "Load image 2 in gallery view" at bounding box center [270, 113] width 82 height 82
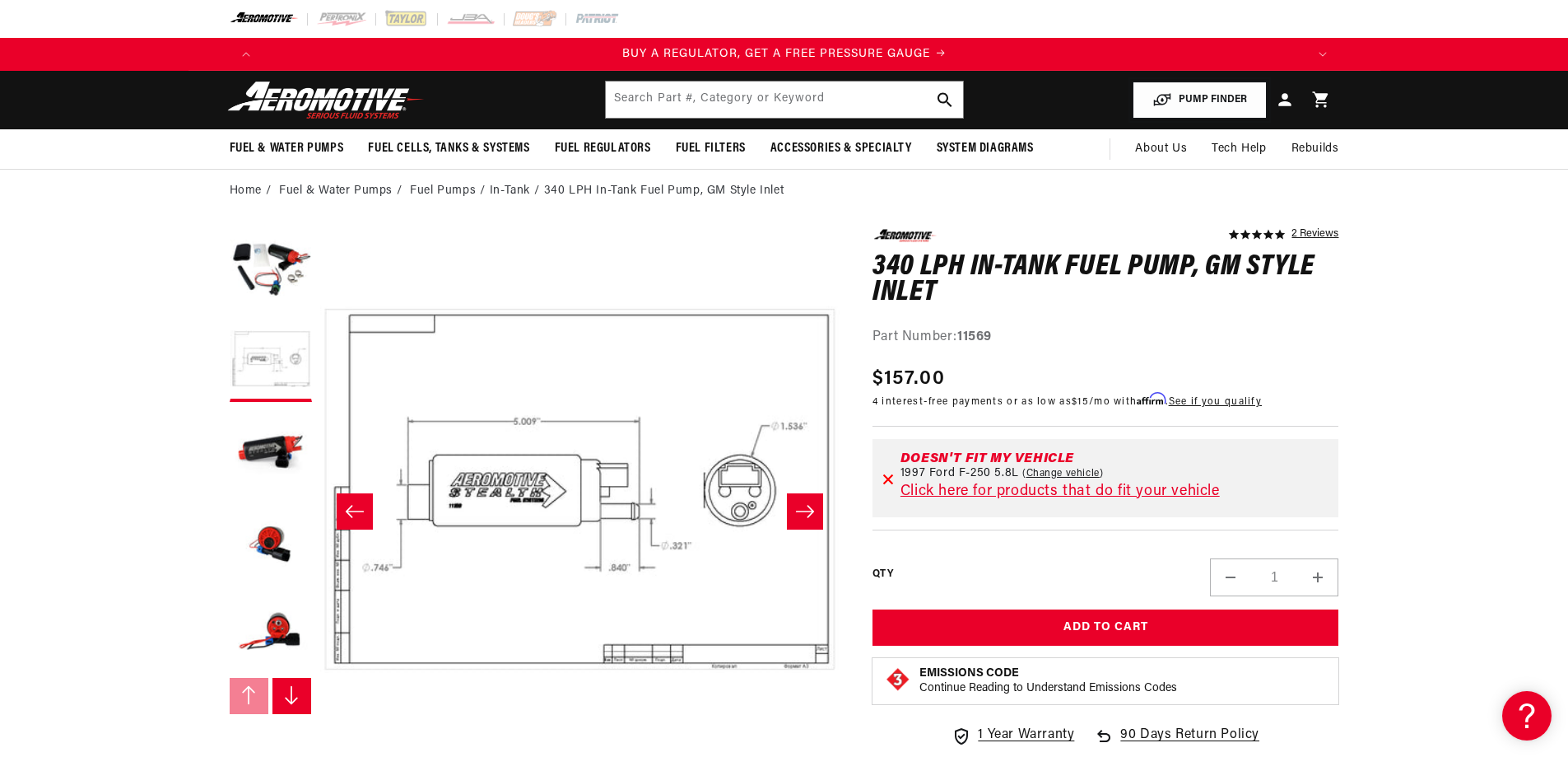
click at [1212, 103] on button "PUMP FINDER" at bounding box center [1200, 100] width 134 height 37
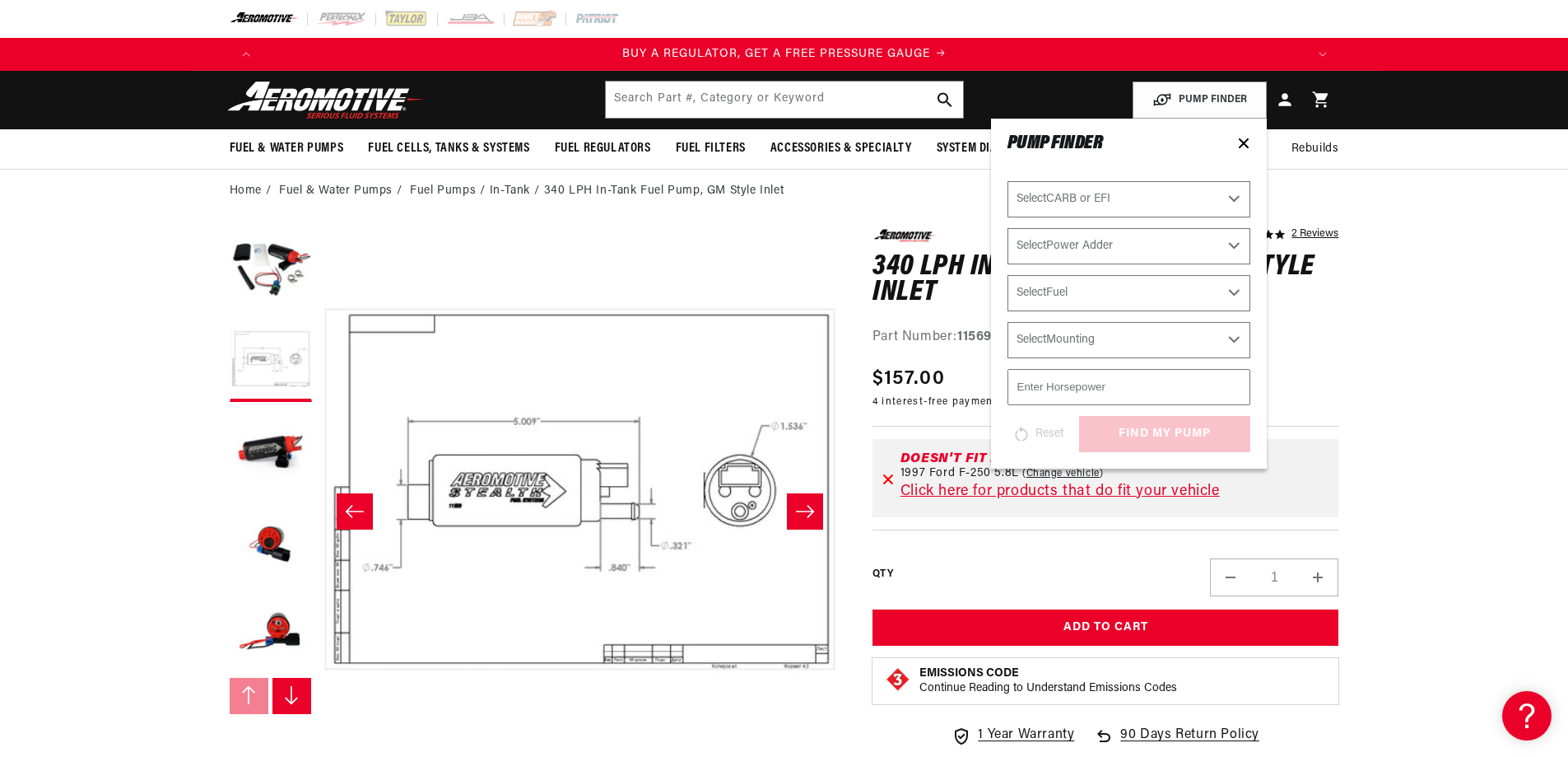
click at [1098, 210] on select "Select CARB or EFI Carbureted Fuel Injected" at bounding box center [1129, 199] width 243 height 36
select select "Fuel-Injected"
click at [1008, 181] on select "Select CARB or EFI Carbureted Fuel Injected" at bounding box center [1129, 199] width 243 height 36
select select "Fuel-Injected"
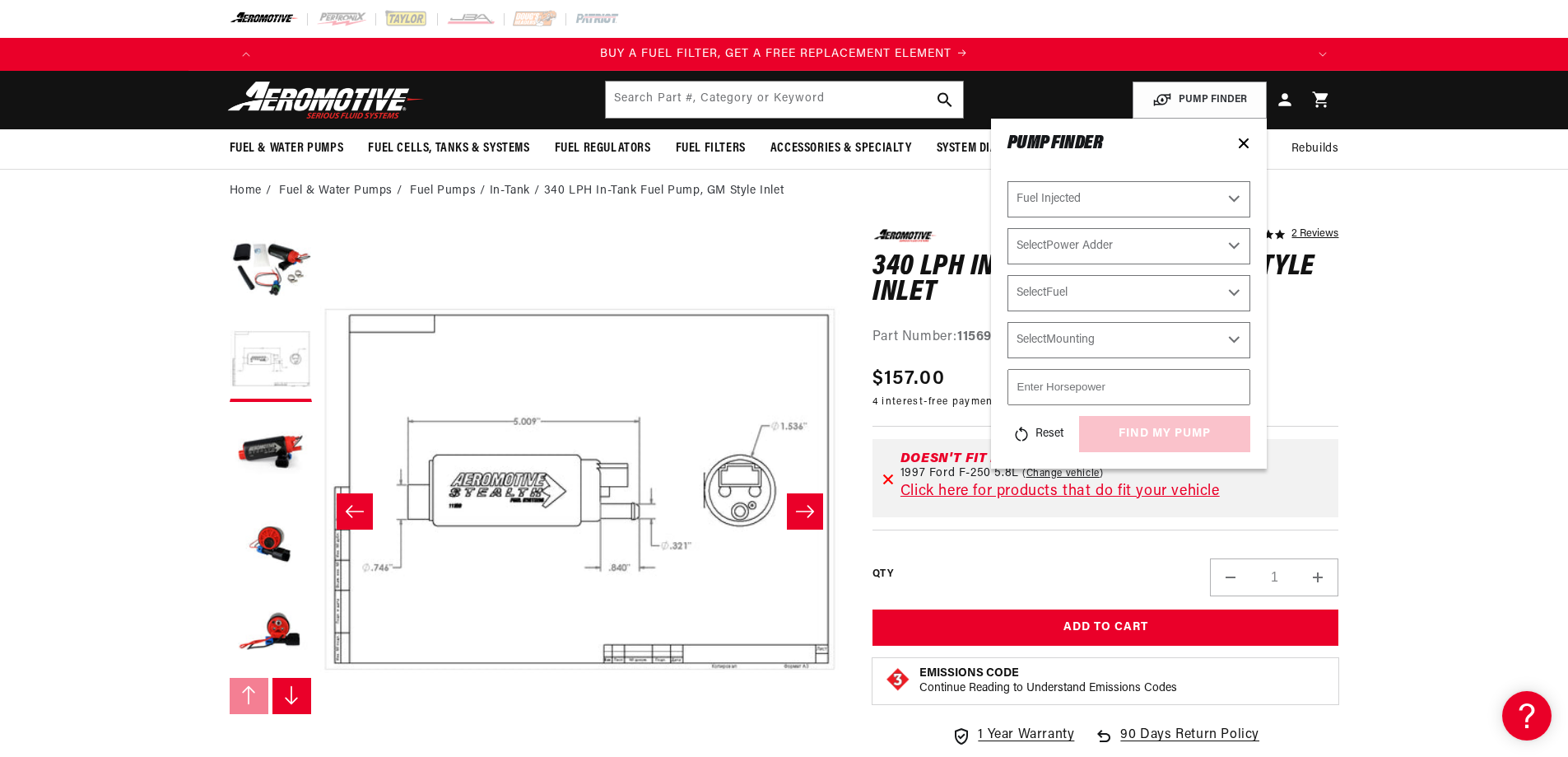
click at [1077, 251] on select "Select Power Adder No - Naturally Aspirated Yes - Forced Induction" at bounding box center [1129, 247] width 243 height 36
select select "Yes-Forced-Induction"
click at [1008, 228] on select "Select Power Adder No - Naturally Aspirated Yes - Forced Induction" at bounding box center [1129, 247] width 243 height 36
select select "Yes-Forced-Induction"
click at [1073, 295] on select "Select Fuel E85 Gas" at bounding box center [1129, 293] width 243 height 36
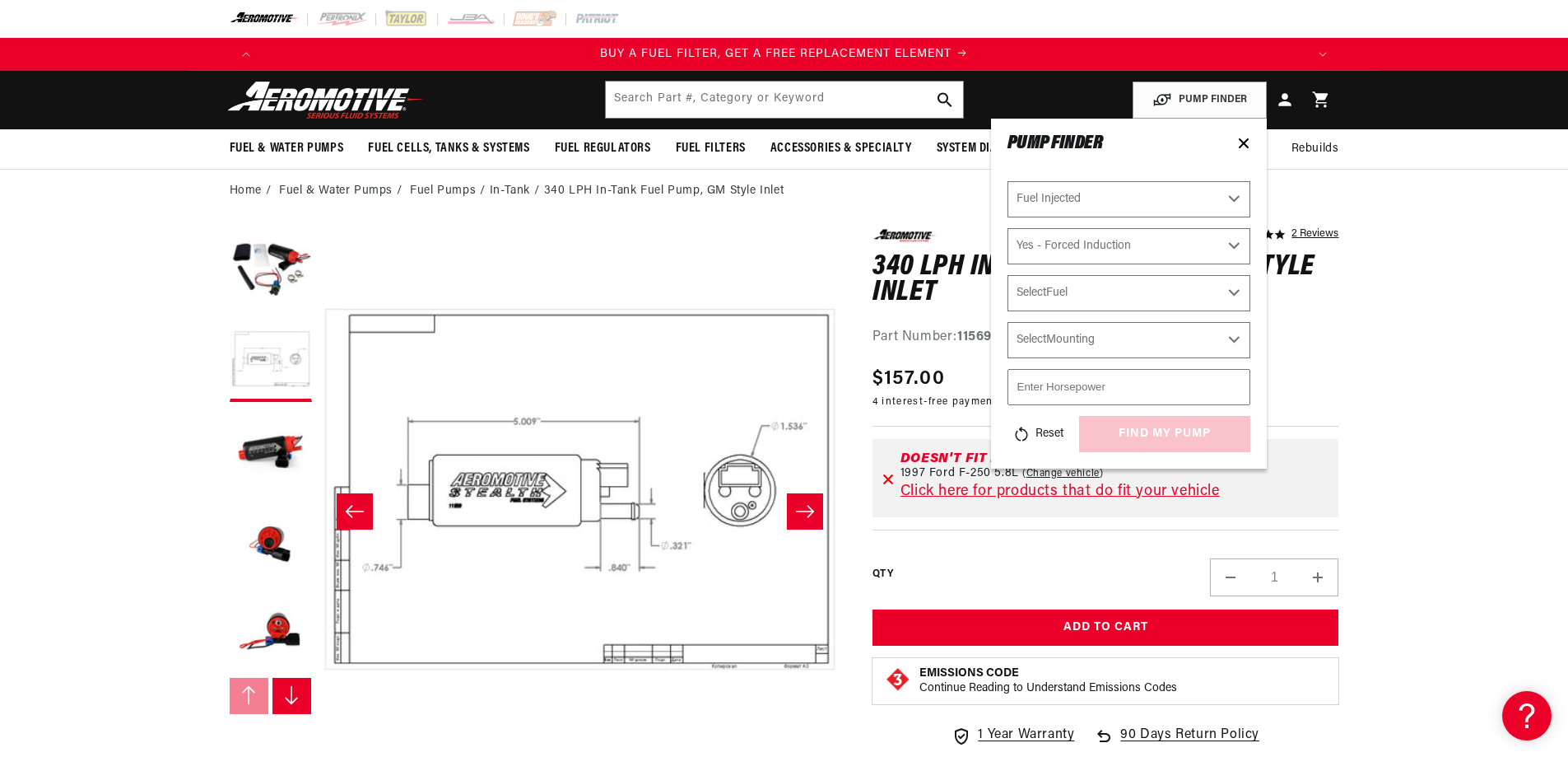
select select "Gas"
click at [1008, 275] on select "Select Fuel E85 Gas" at bounding box center [1129, 293] width 243 height 36
select select "Gas"
click at [1058, 339] on select "Select Mounting External In-Tank" at bounding box center [1129, 340] width 243 height 36
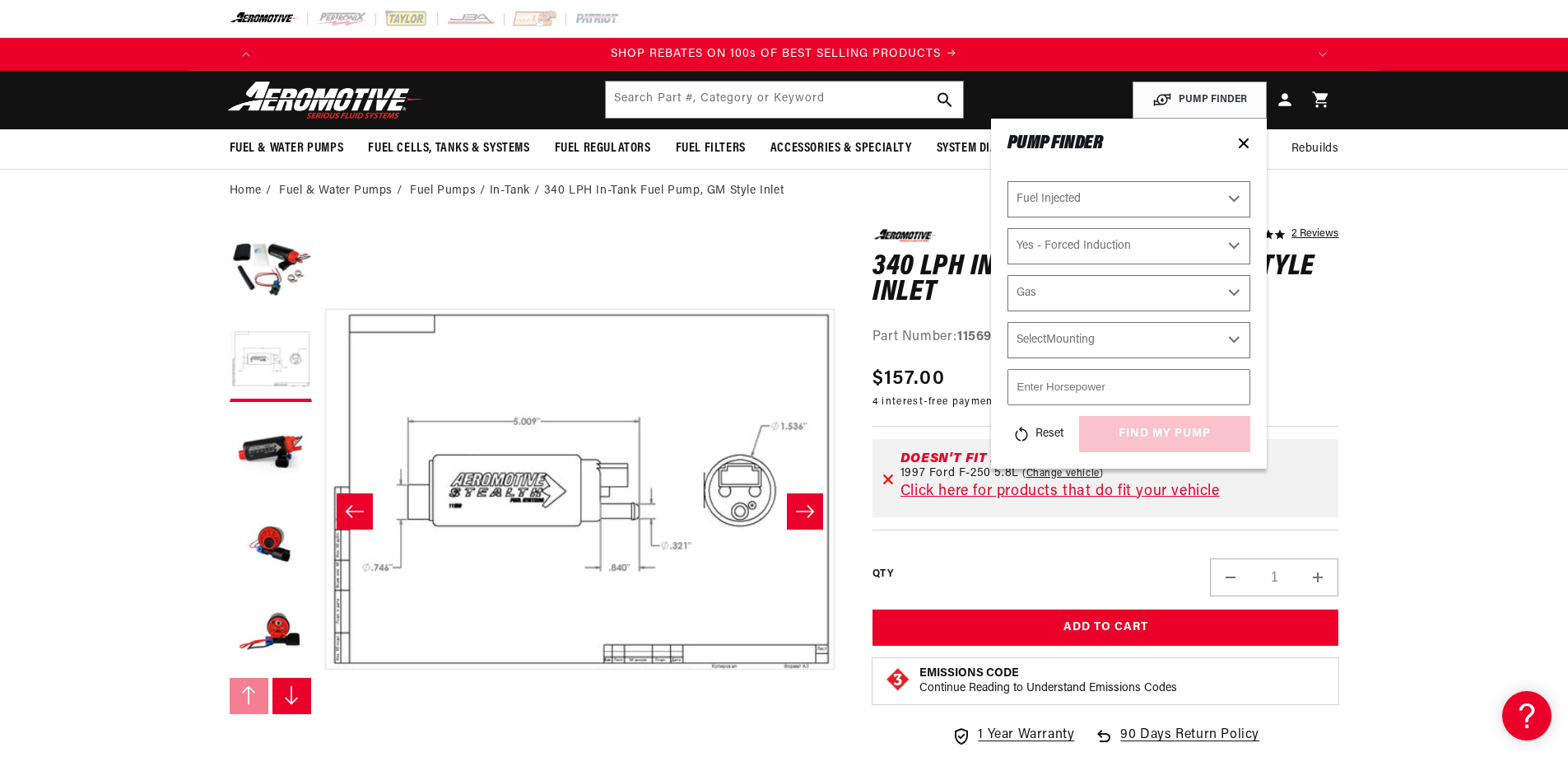
select select "In-Tank"
click at [1008, 322] on select "Select Mounting External In-Tank" at bounding box center [1129, 340] width 243 height 36
select select "In-Tank"
click at [1065, 395] on input "number" at bounding box center [1129, 387] width 243 height 36
type input "1"
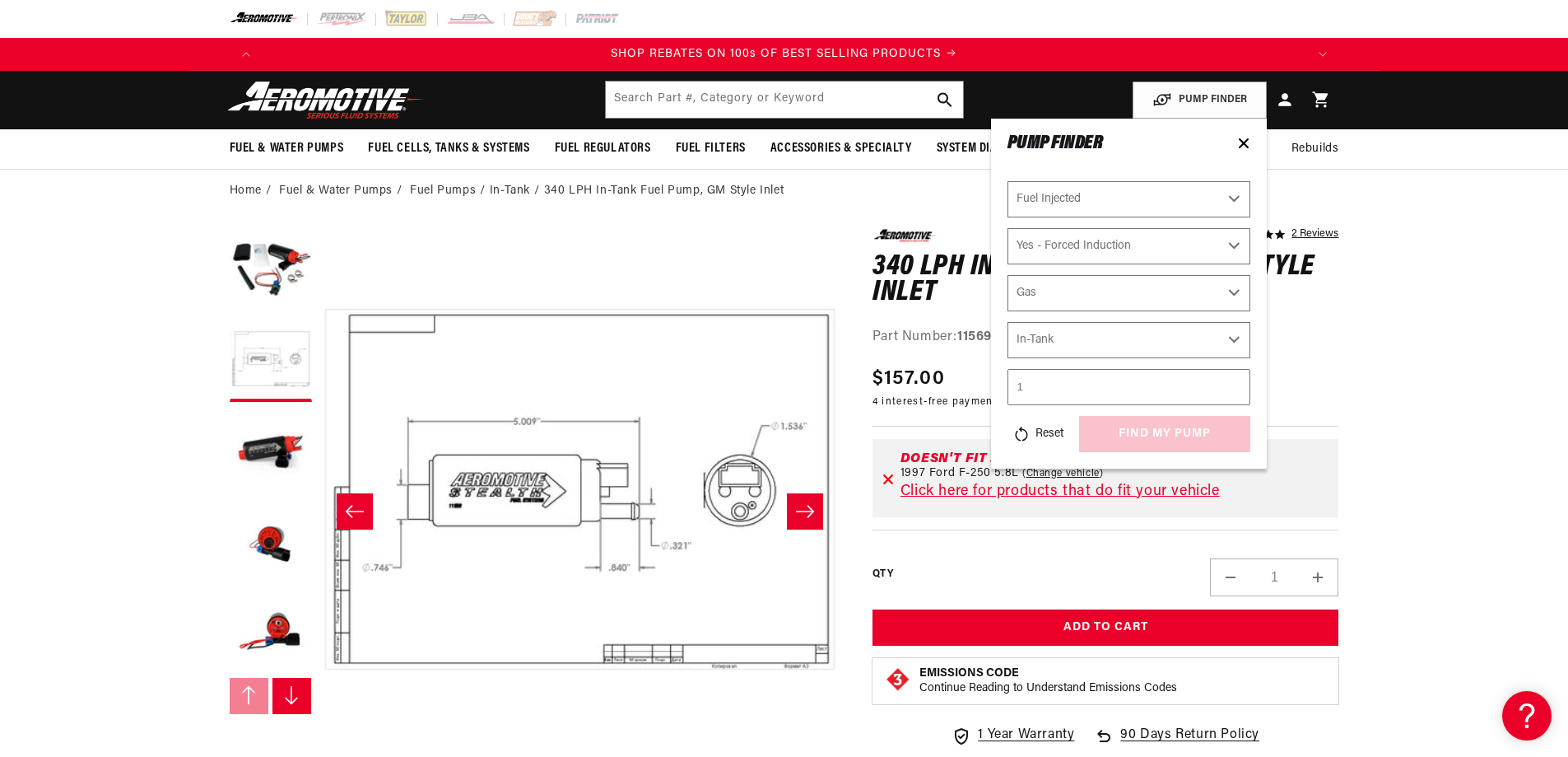
click at [1235, 384] on input "1" at bounding box center [1129, 387] width 243 height 36
type input "700"
click at [1116, 435] on div "Reset find my pump" at bounding box center [1129, 434] width 243 height 36
click at [1157, 436] on button "find my pump" at bounding box center [1165, 434] width 171 height 37
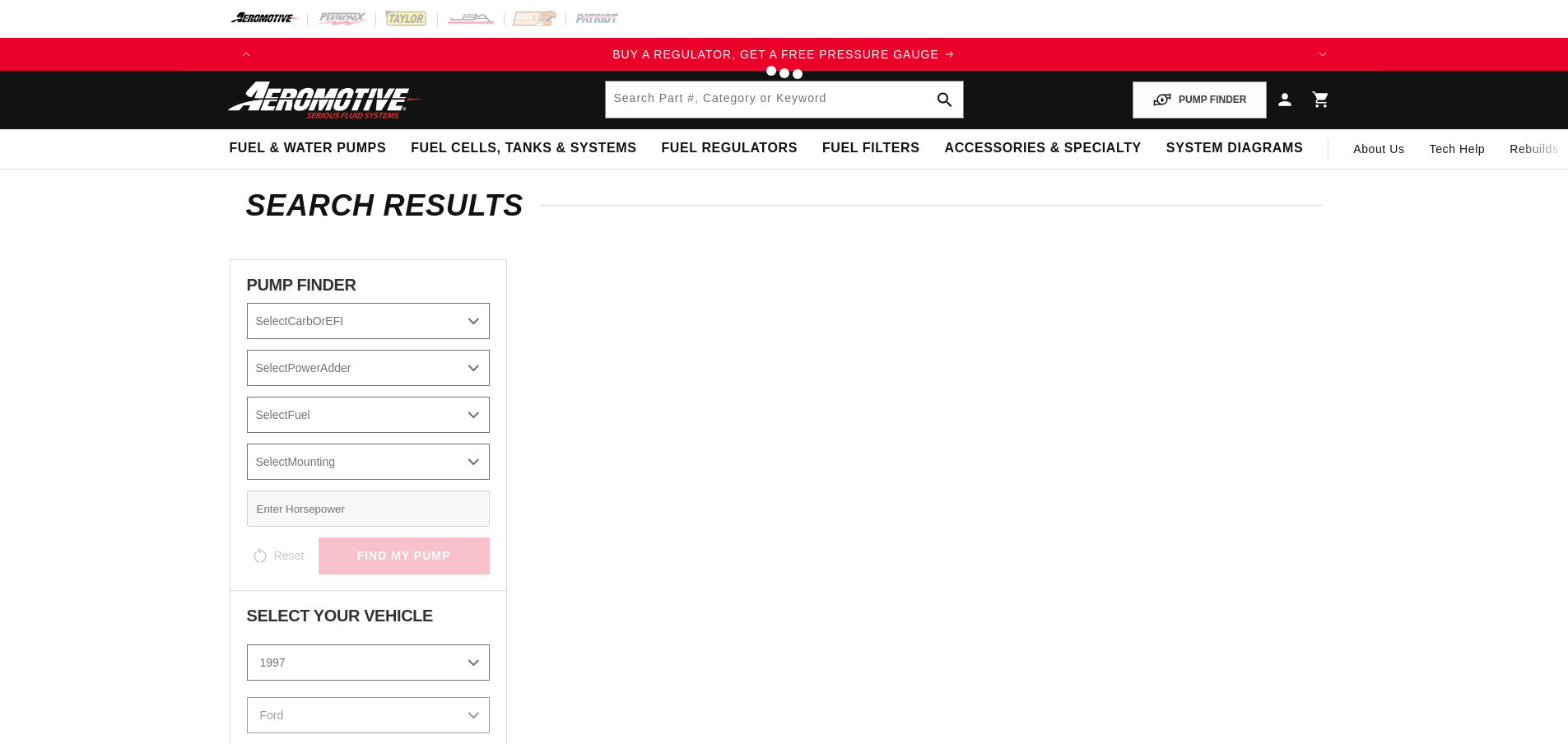
select select "Fuel-Injected"
select select "Yes-Forced-Induction"
select select "Gas"
select select "In-Tank"
select select "1997"
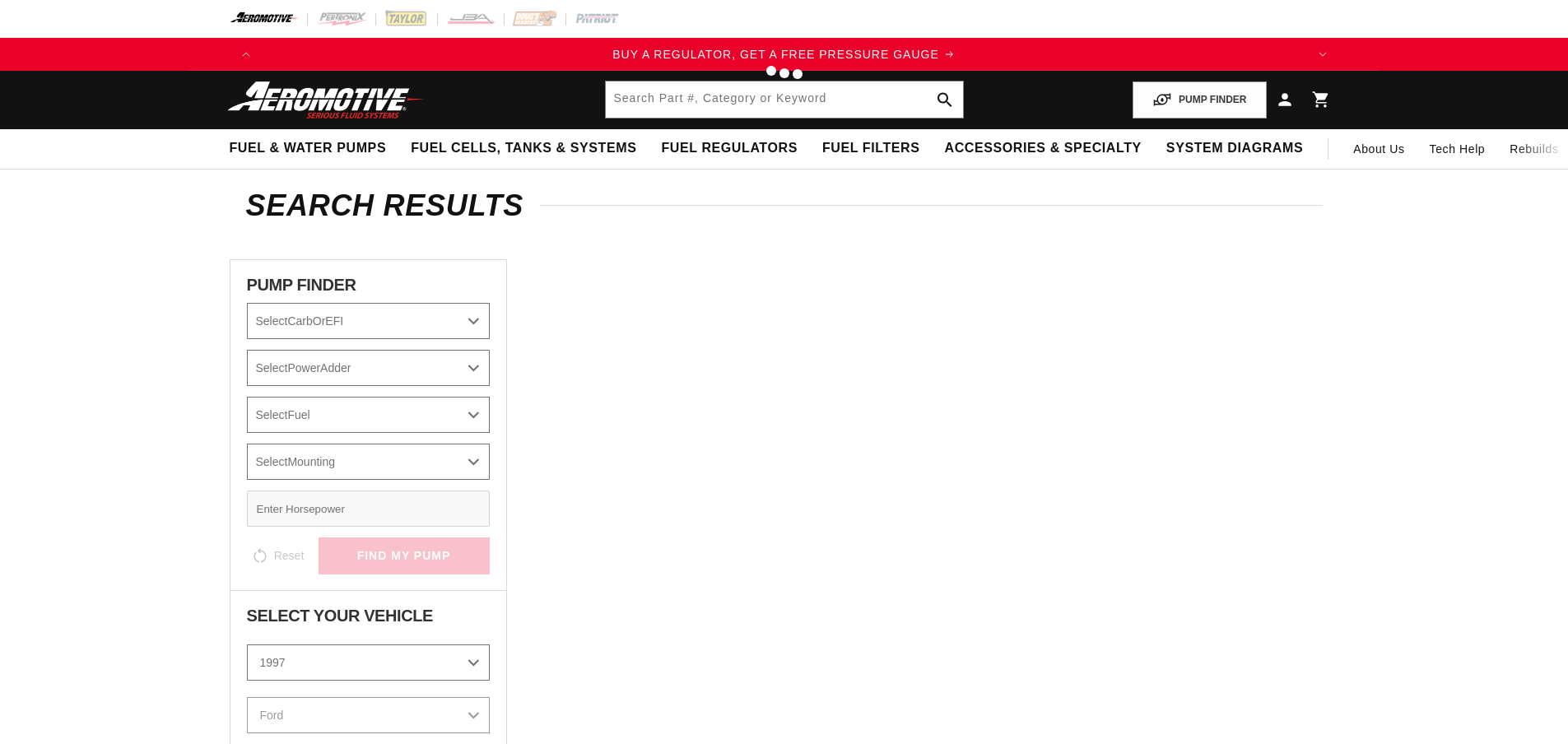
select select "Ford"
select select "F-250"
select select "5.8L"
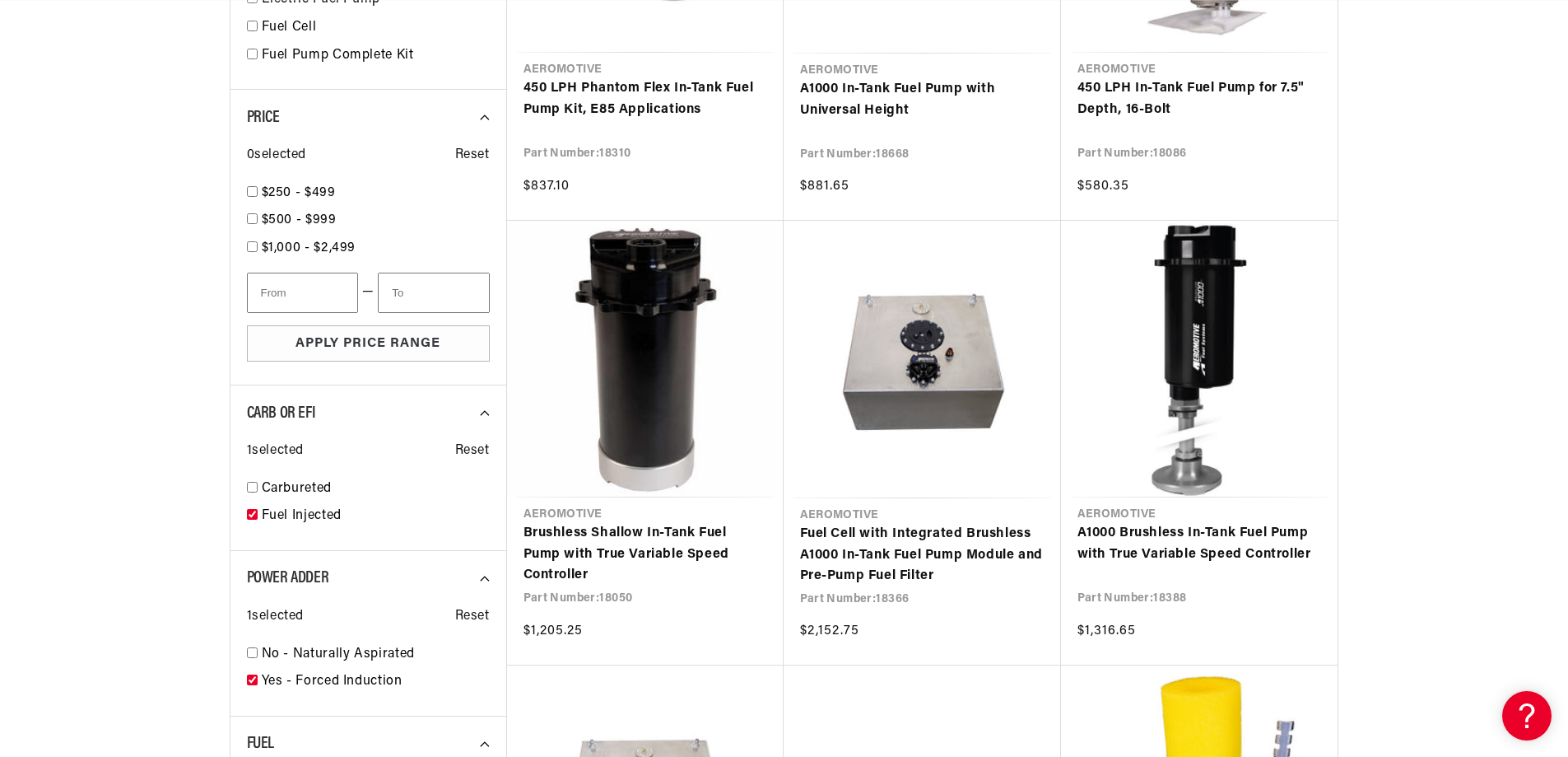
scroll to position [1153, 0]
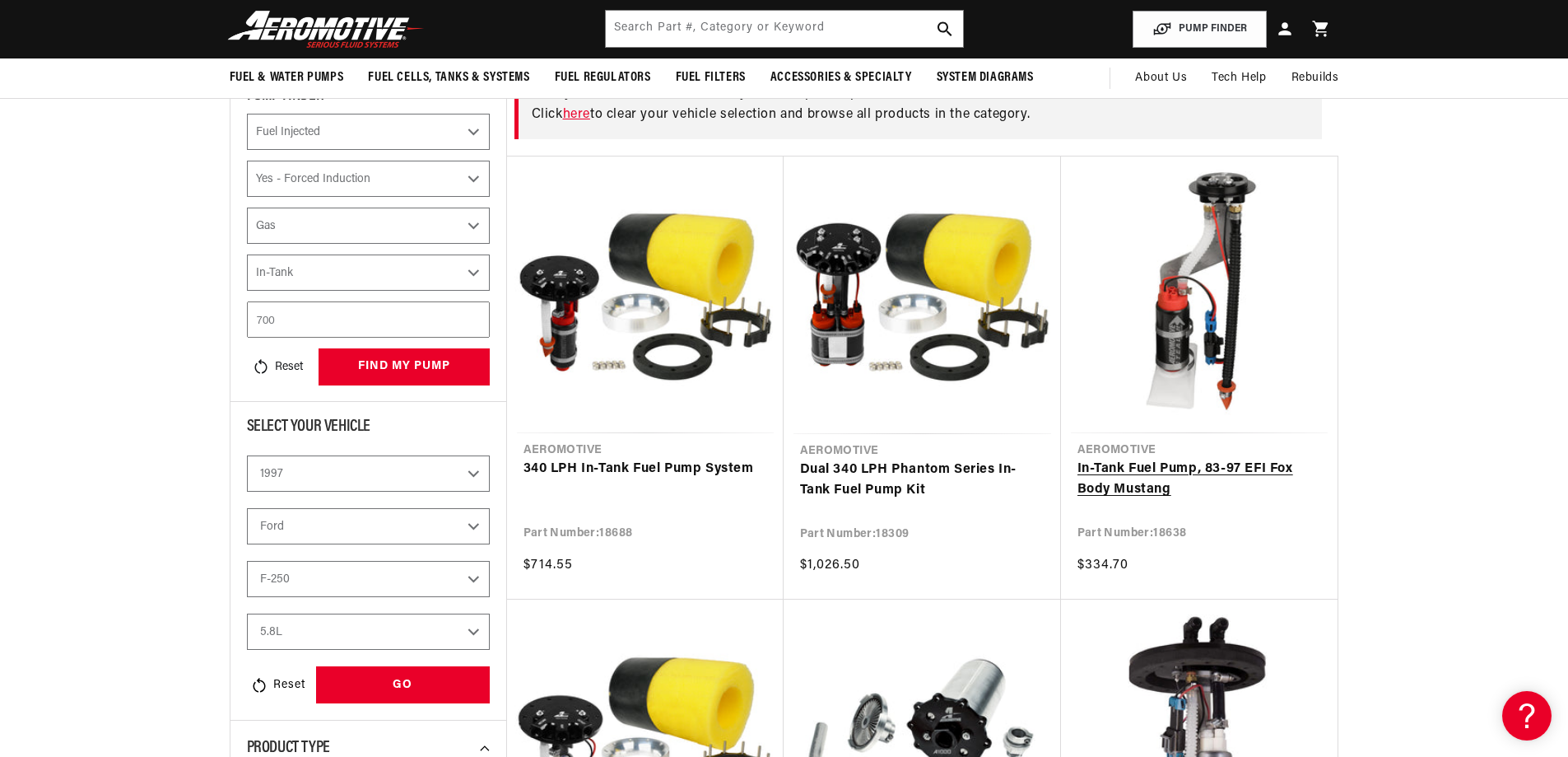
click at [1215, 459] on link "In-Tank Fuel Pump, 83-97 EFI Fox Body Mustang" at bounding box center [1199, 480] width 244 height 42
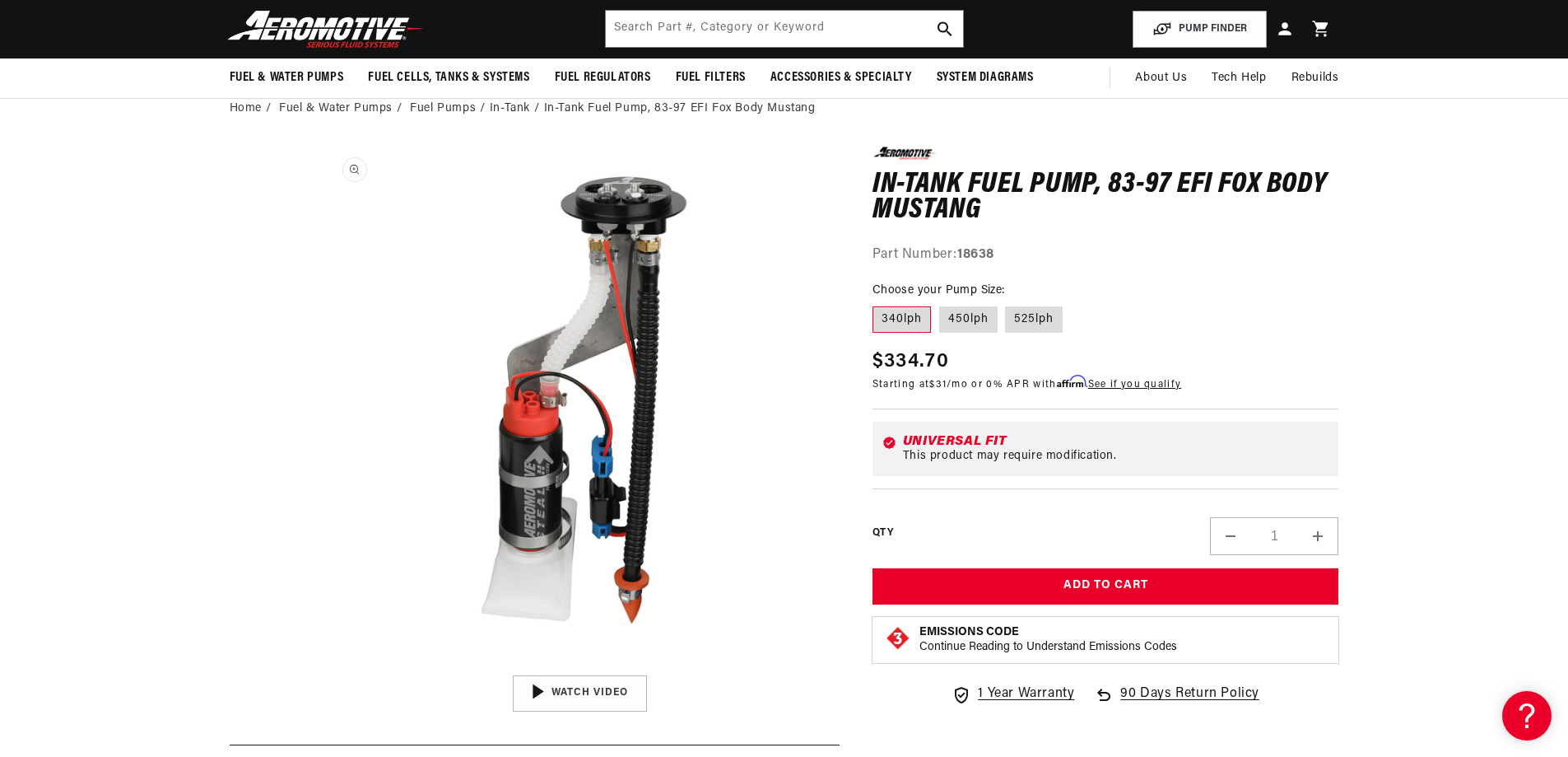
scroll to position [0, 3131]
click at [320, 667] on button "Open media 1 in modal" at bounding box center [320, 667] width 0 height 0
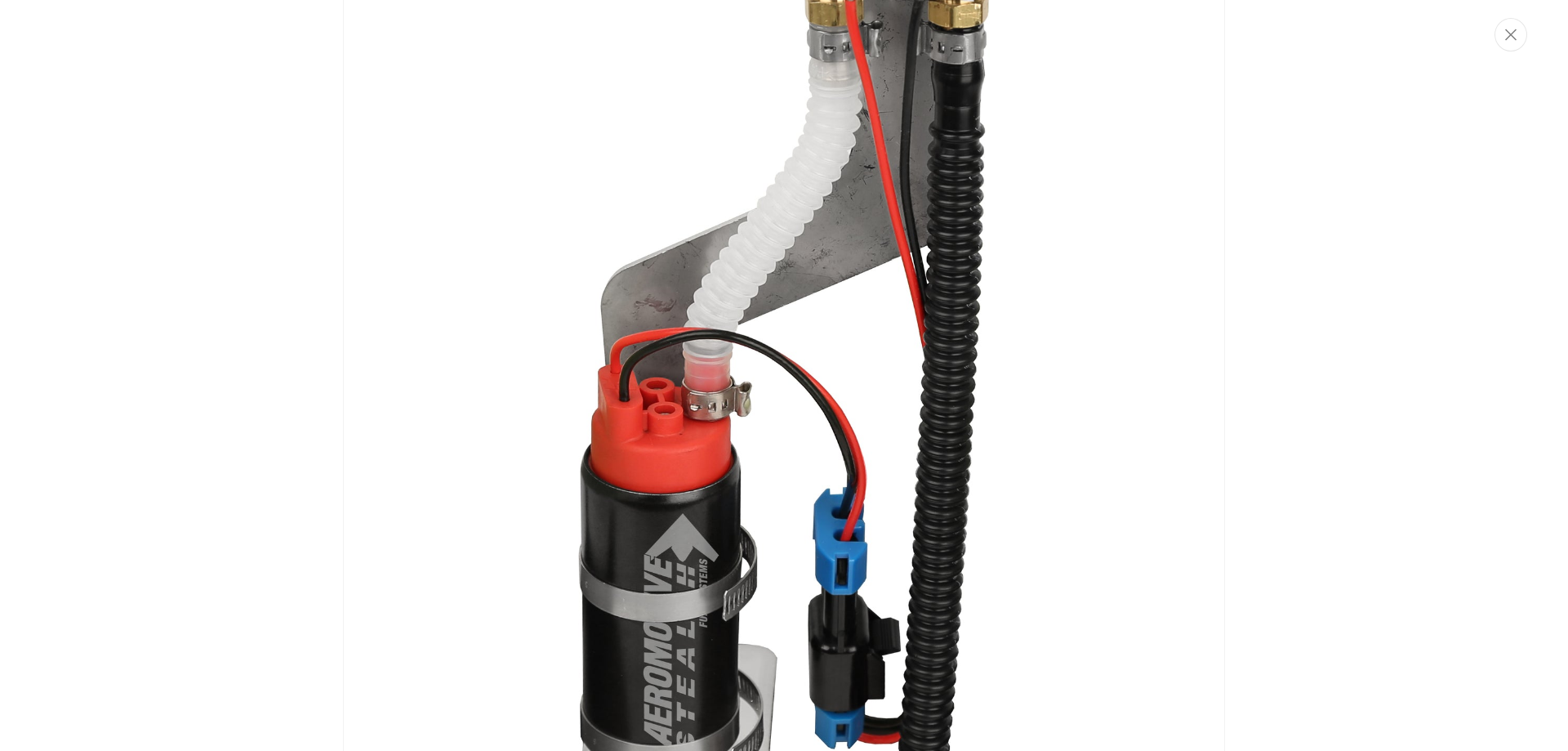
scroll to position [0, 0]
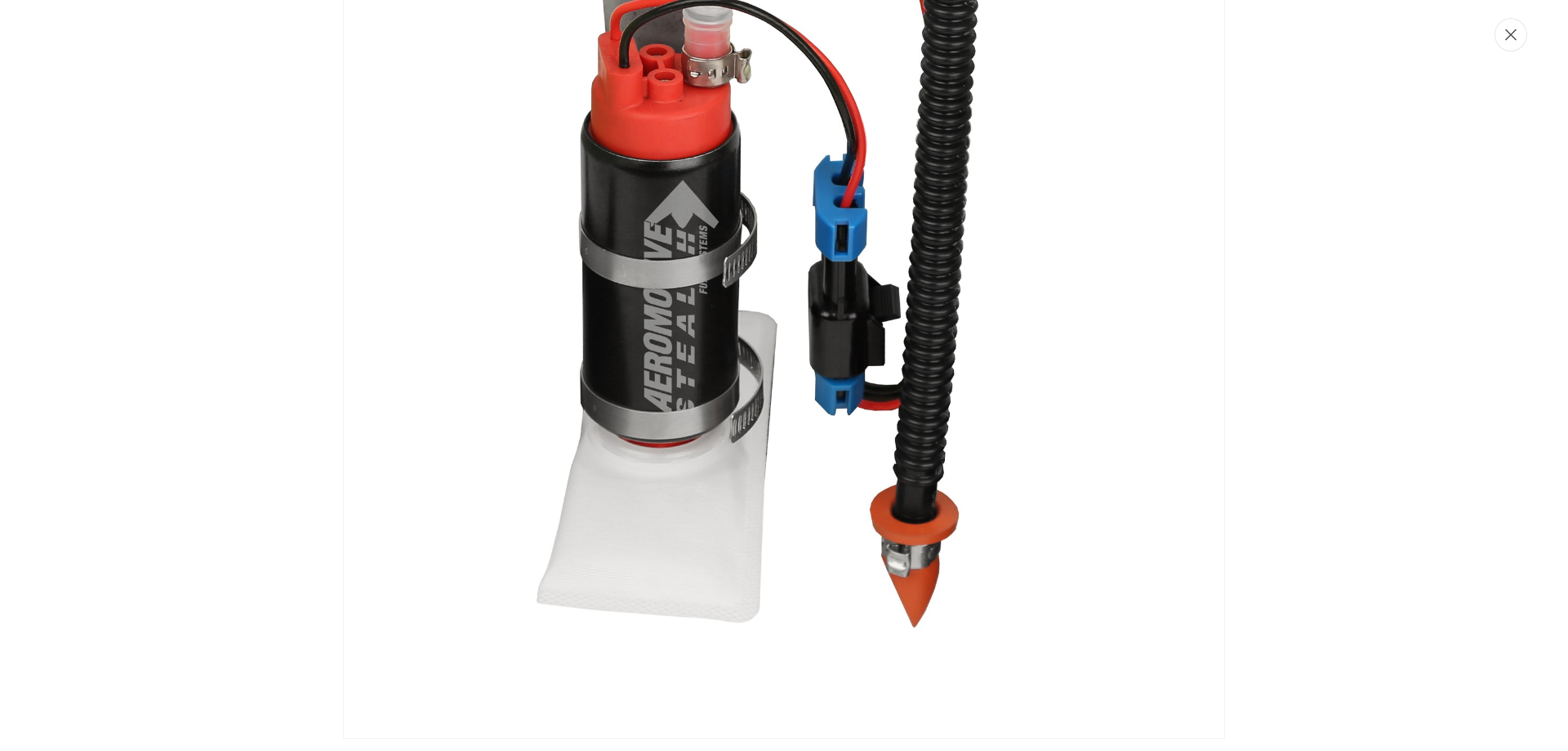
click at [1514, 32] on icon "Close" at bounding box center [1510, 35] width 12 height 13
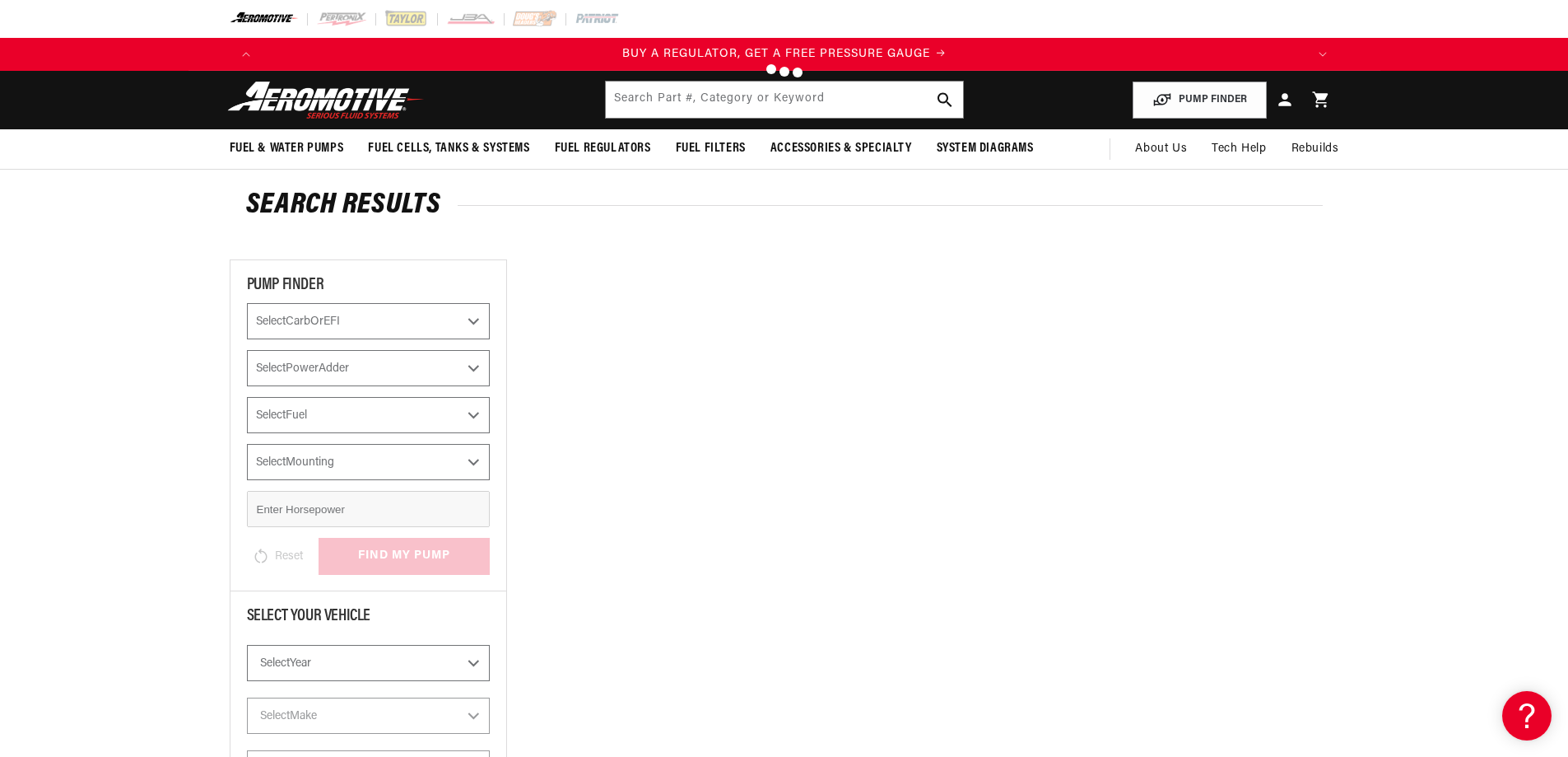
select select "Fuel-Injected"
select select "Yes-Forced-Induction"
select select "Gas"
select select "In-Tank"
select select "1997"
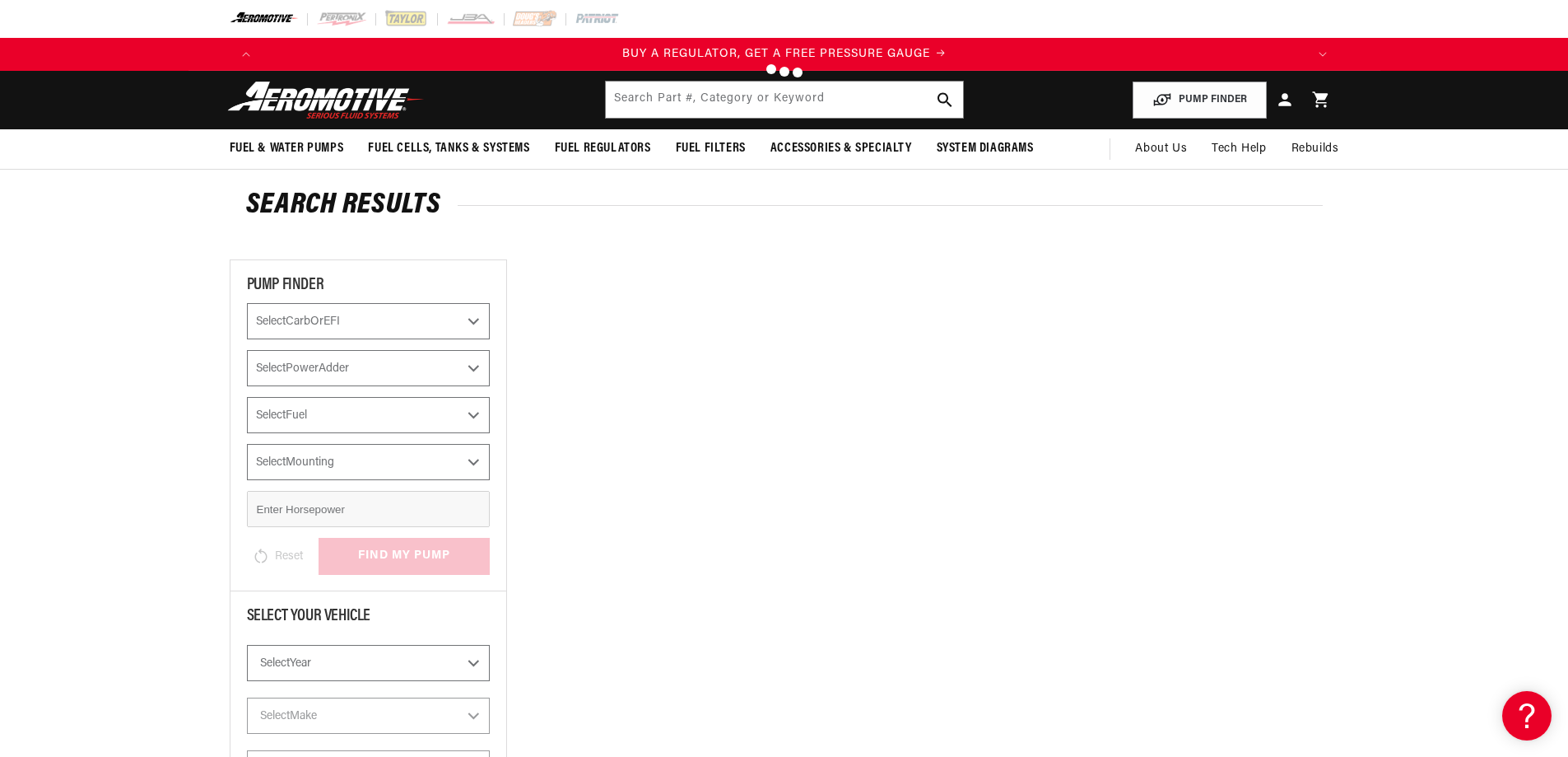
select select "Ford"
select select "F-250"
select select "5.8L"
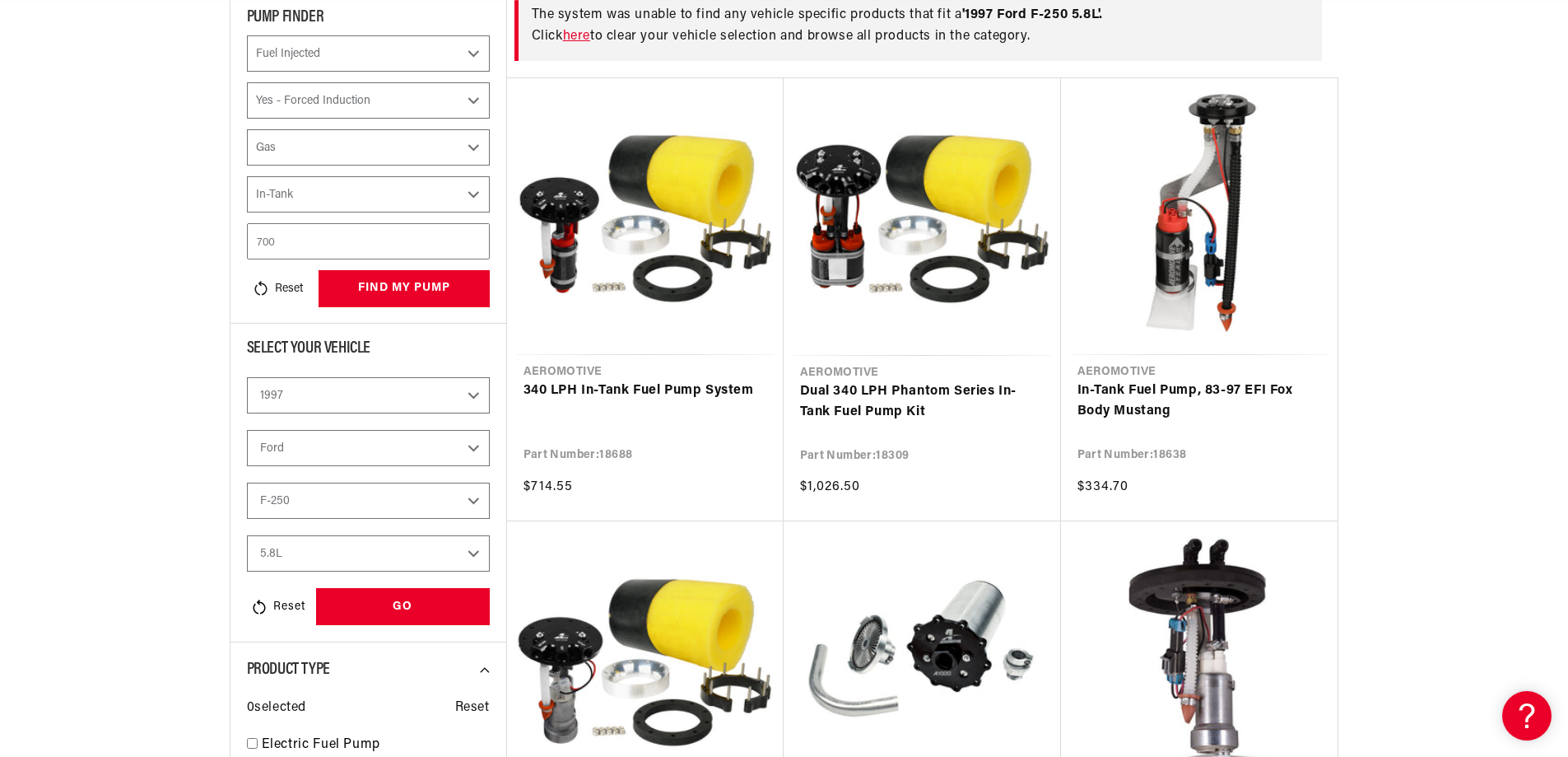
scroll to position [329, 0]
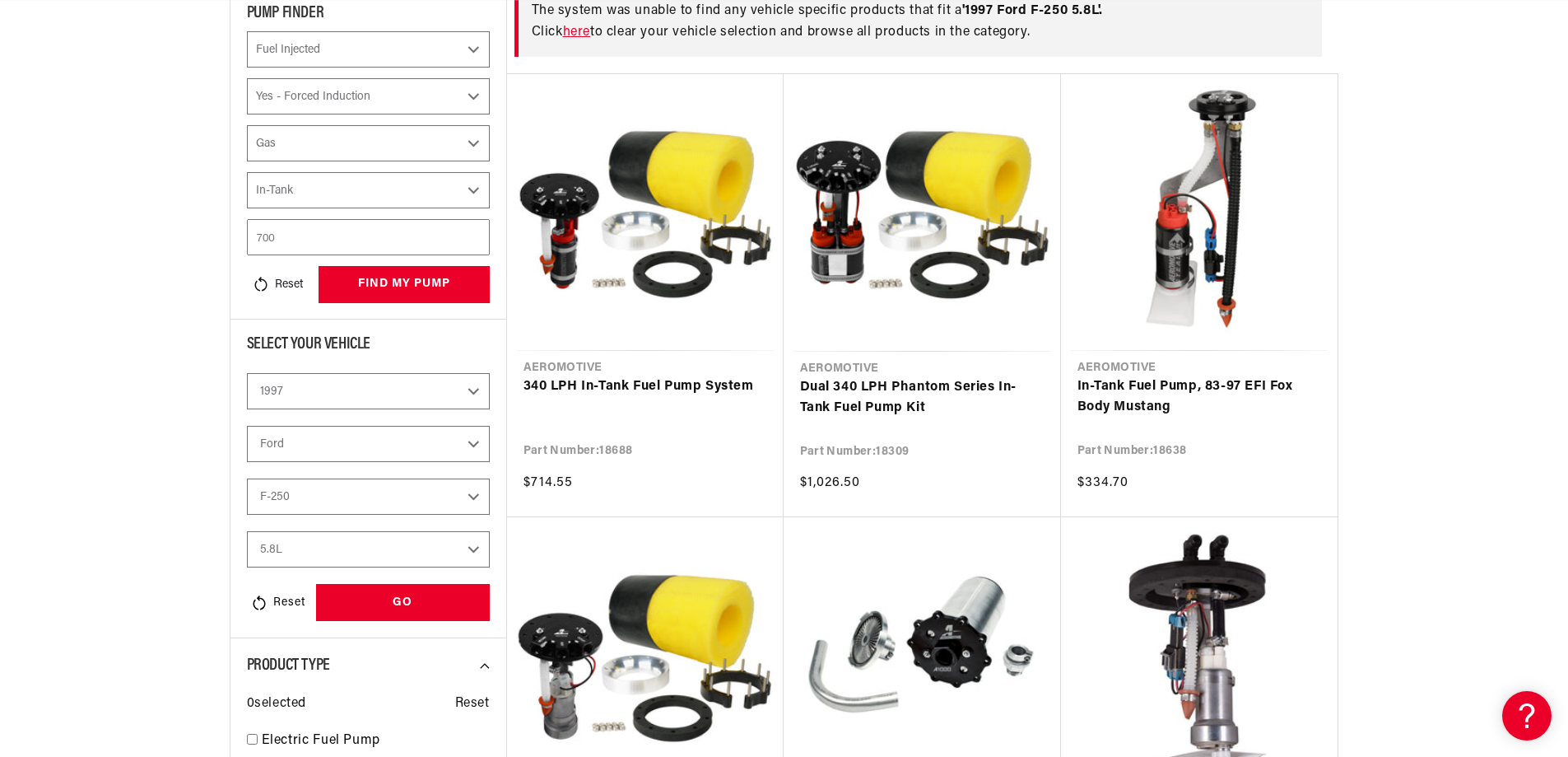
select select "CarbOrEFI"
select select "PowerAdder"
select select "Fuel"
select select "Mounting"
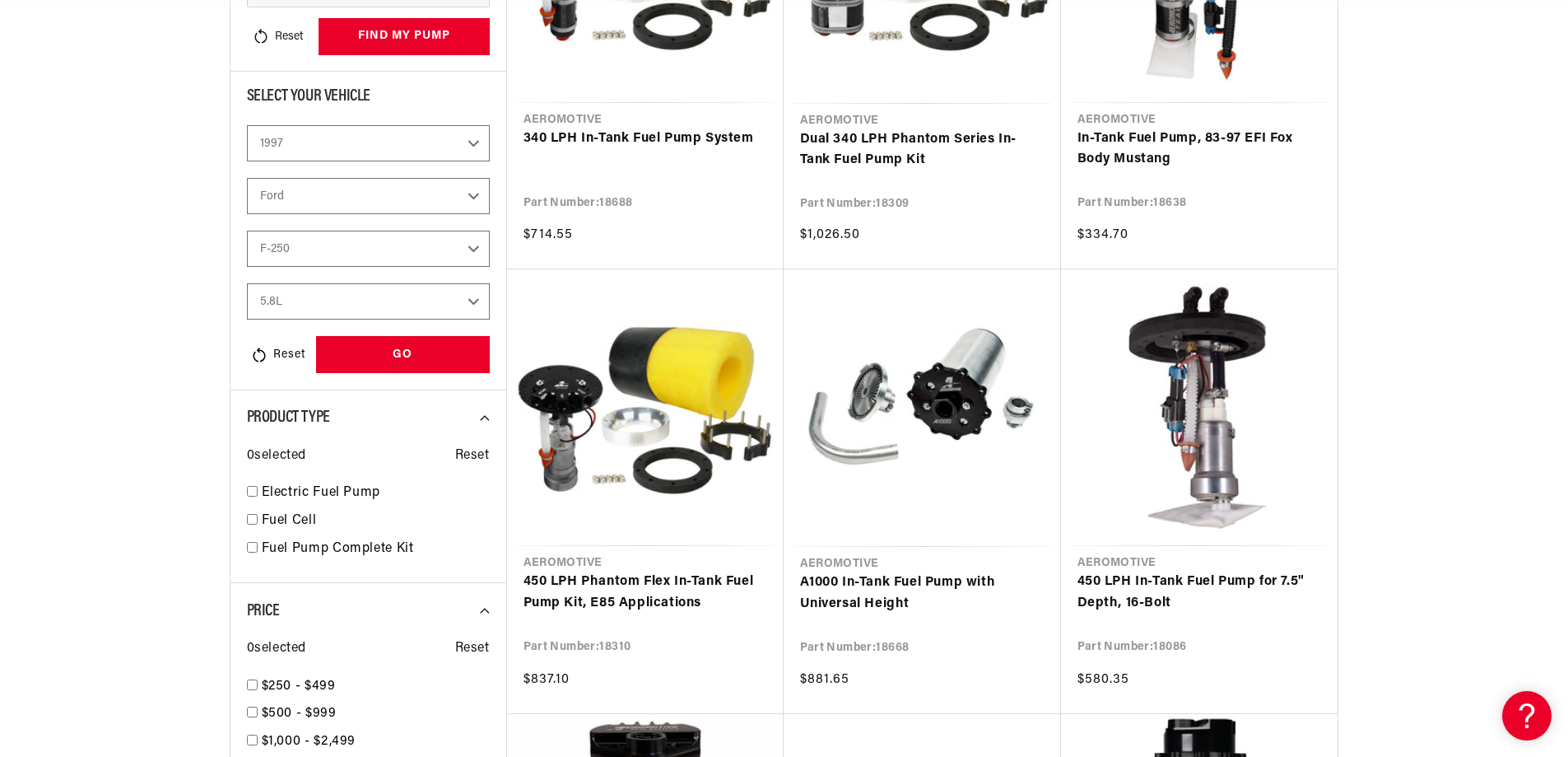
select select "Fuel-Injected"
select select "Yes-Forced-Induction"
select select "Gas"
select select "In-Tank"
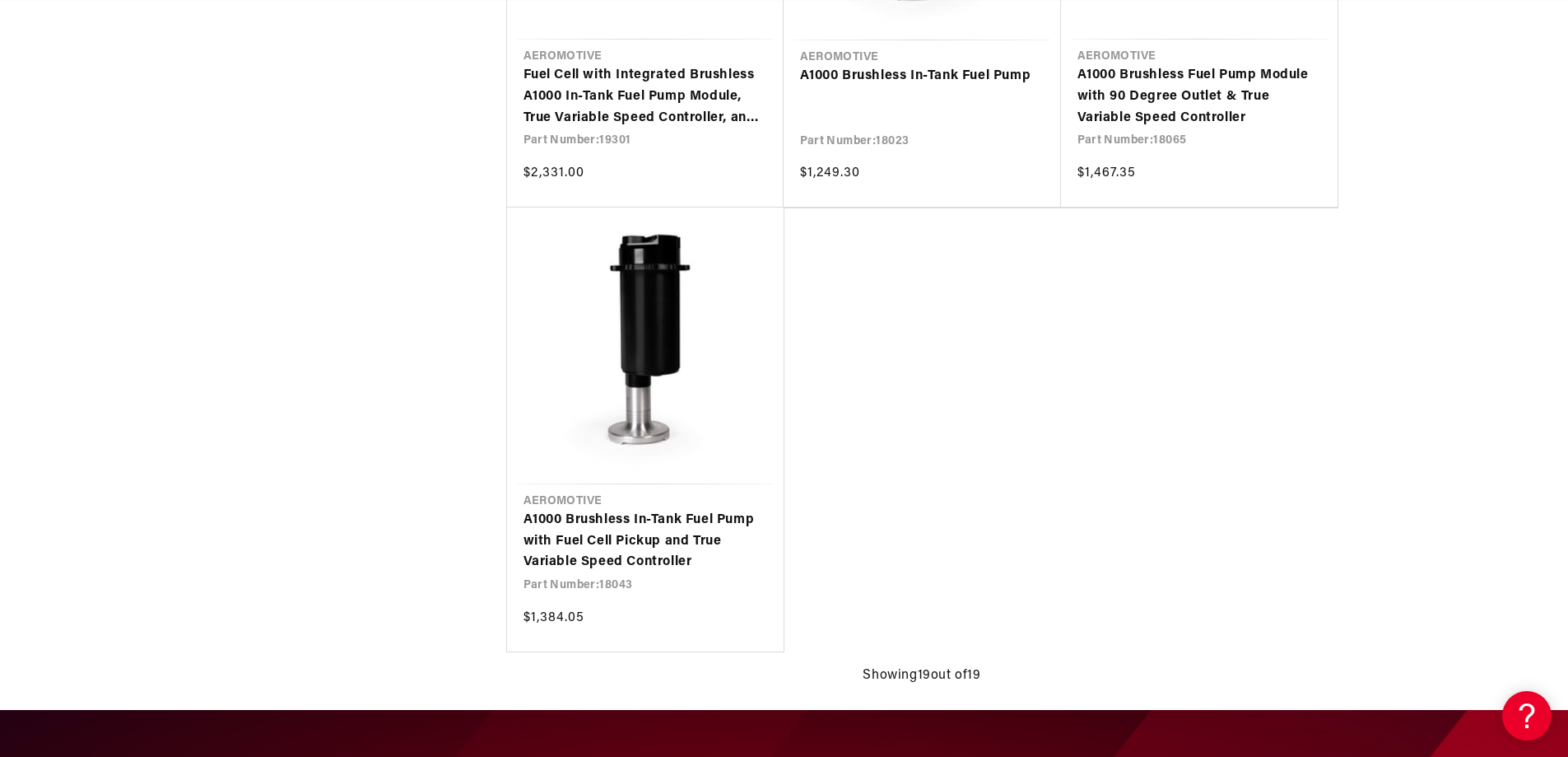
scroll to position [0, 2087]
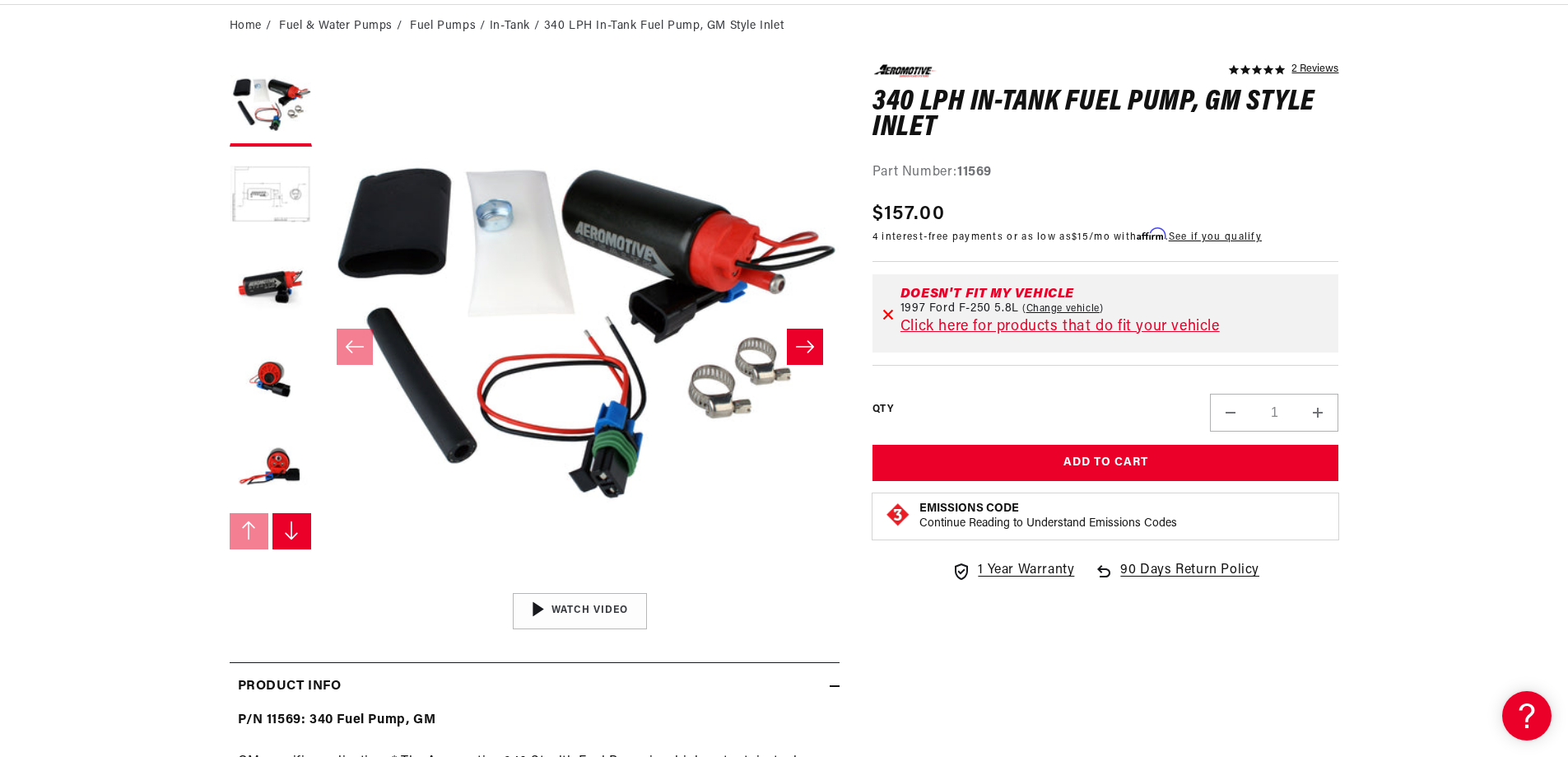
scroll to position [0, 3131]
